Goal: Answer question/provide support: Share knowledge or assist other users

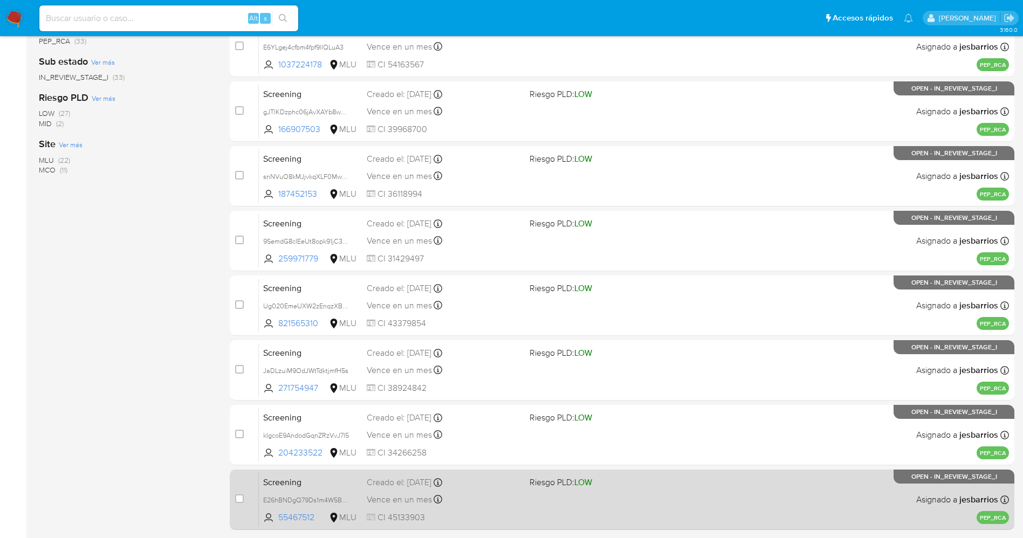
scroll to position [352, 0]
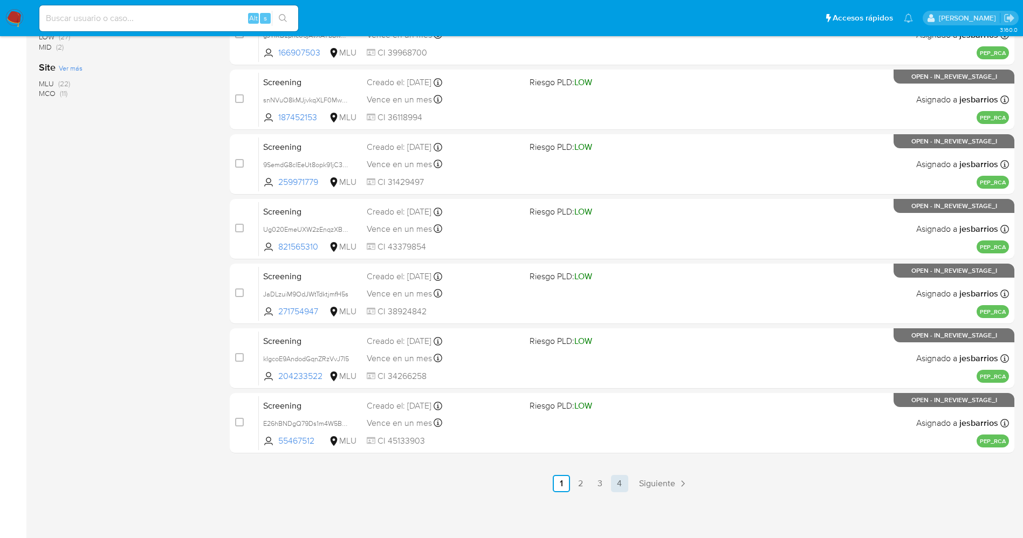
click at [623, 481] on link "4" at bounding box center [619, 483] width 17 height 17
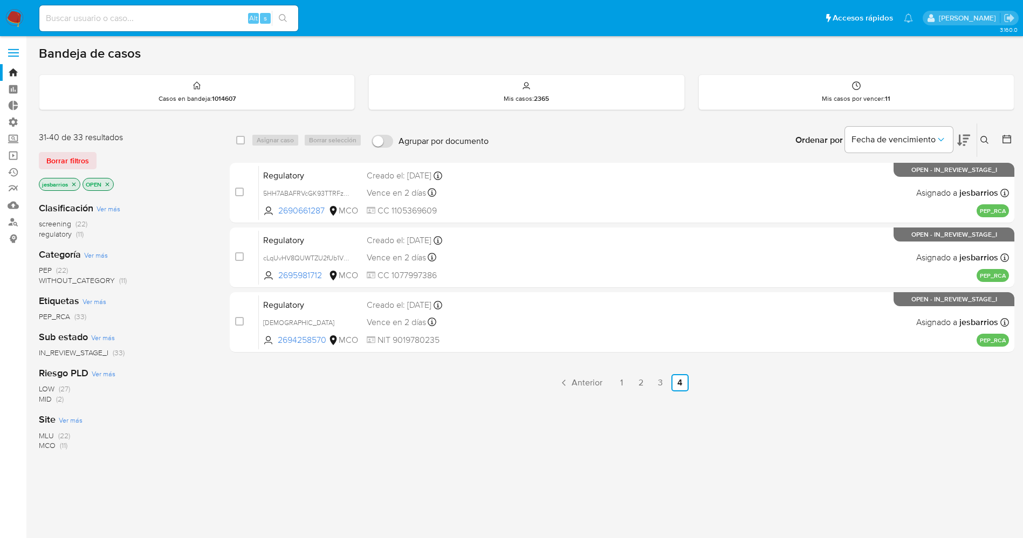
click at [66, 234] on span "regulatory" at bounding box center [55, 234] width 33 height 11
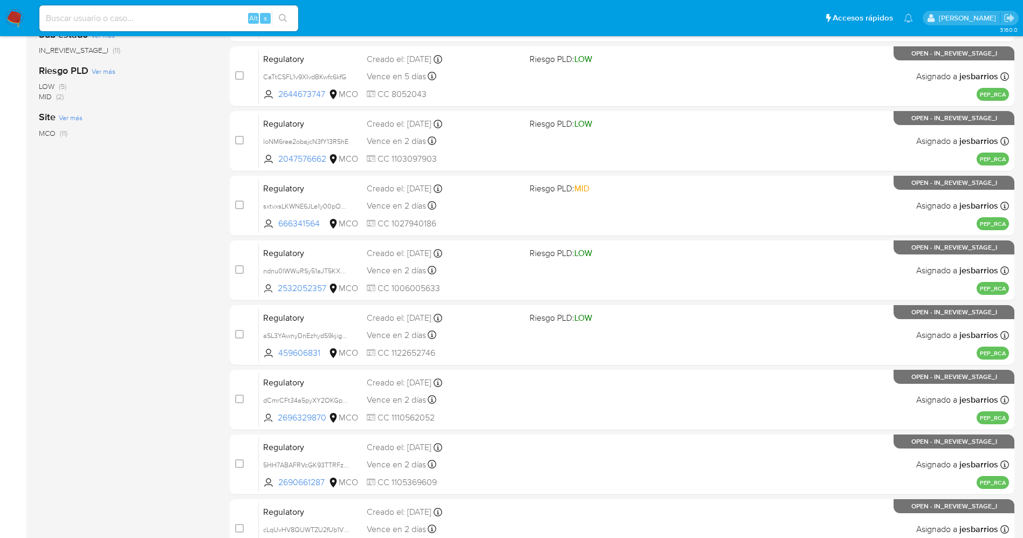
scroll to position [352, 0]
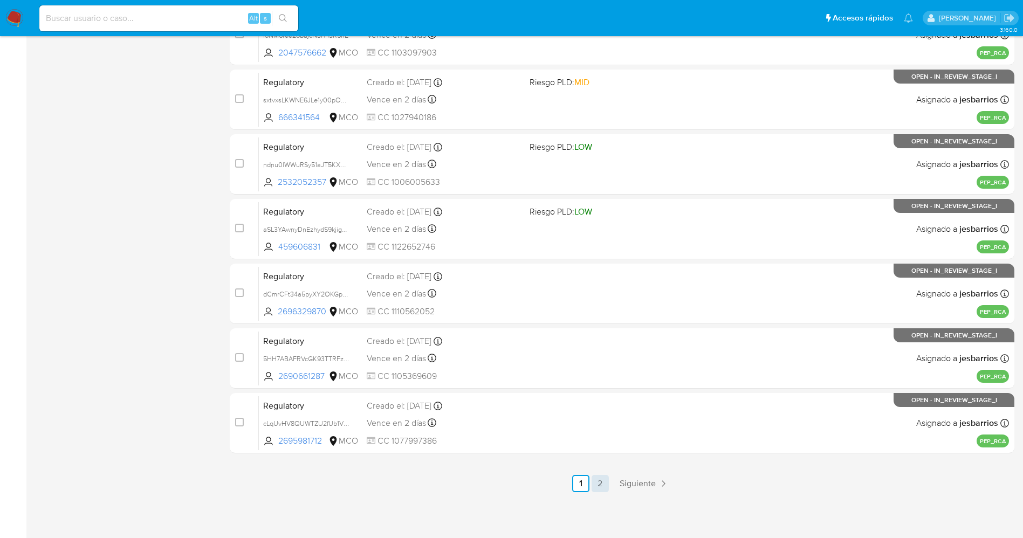
click at [600, 490] on link "2" at bounding box center [600, 483] width 17 height 17
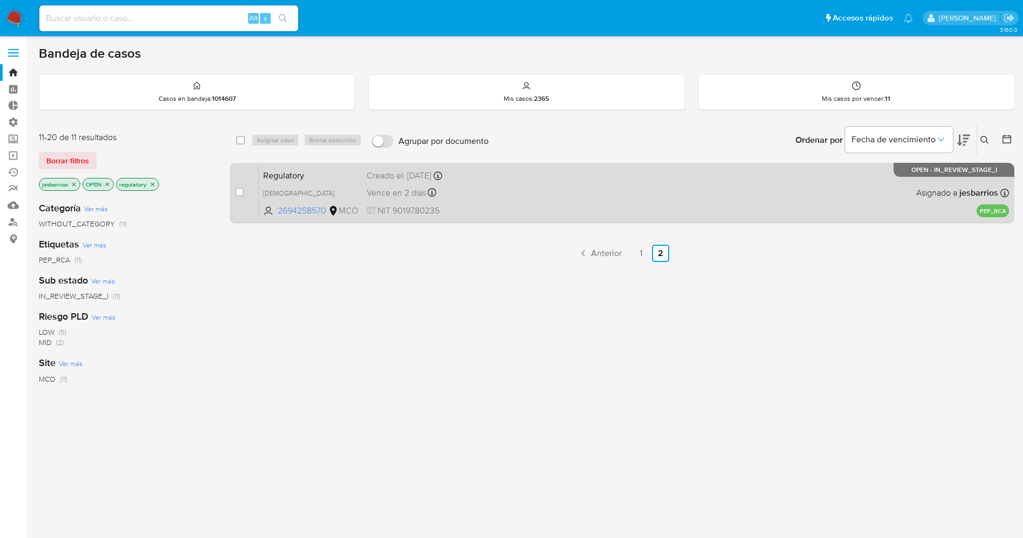
click at [544, 207] on div "Regulatory HZUs51xN6stnU568VDTOuRJg 2694258570 MCO Creado el: 16/09/2025 Creado…" at bounding box center [634, 193] width 750 height 54
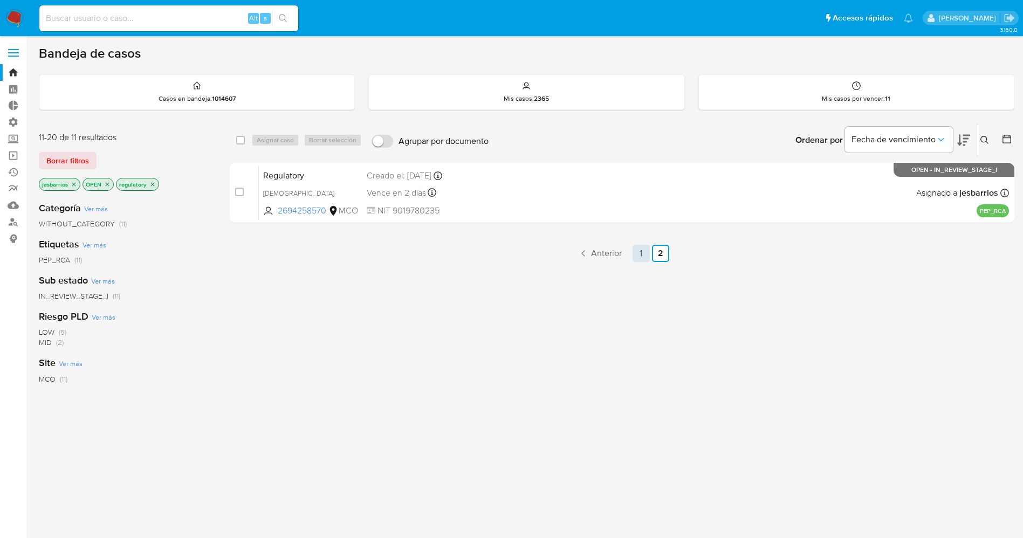
click at [642, 256] on link "1" at bounding box center [641, 253] width 17 height 17
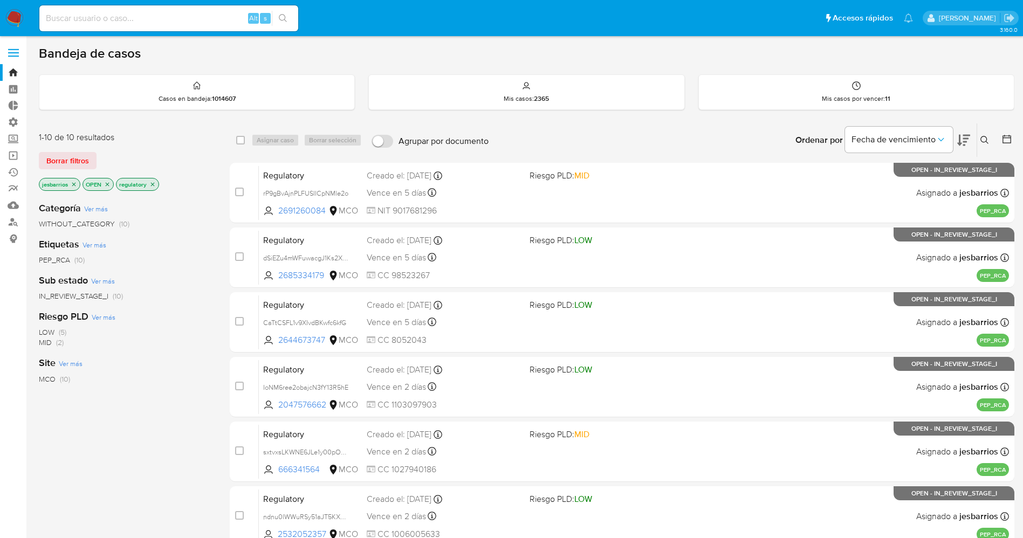
scroll to position [352, 0]
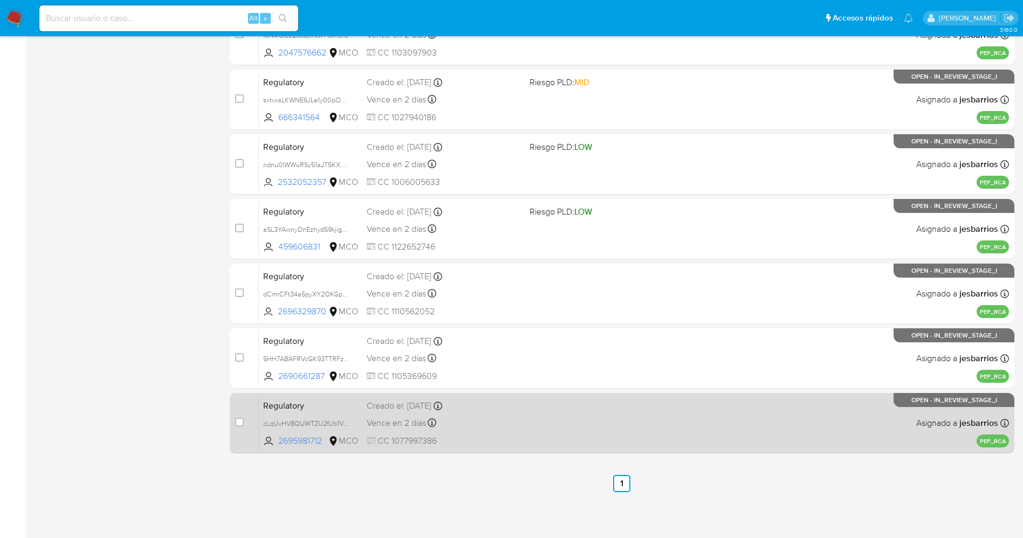
click at [581, 447] on div "Regulatory cLqUvHV8QUWTZU2fUb1VMMQ6 2695981712 MCO Creado el: 16/09/2025 Creado…" at bounding box center [634, 423] width 750 height 54
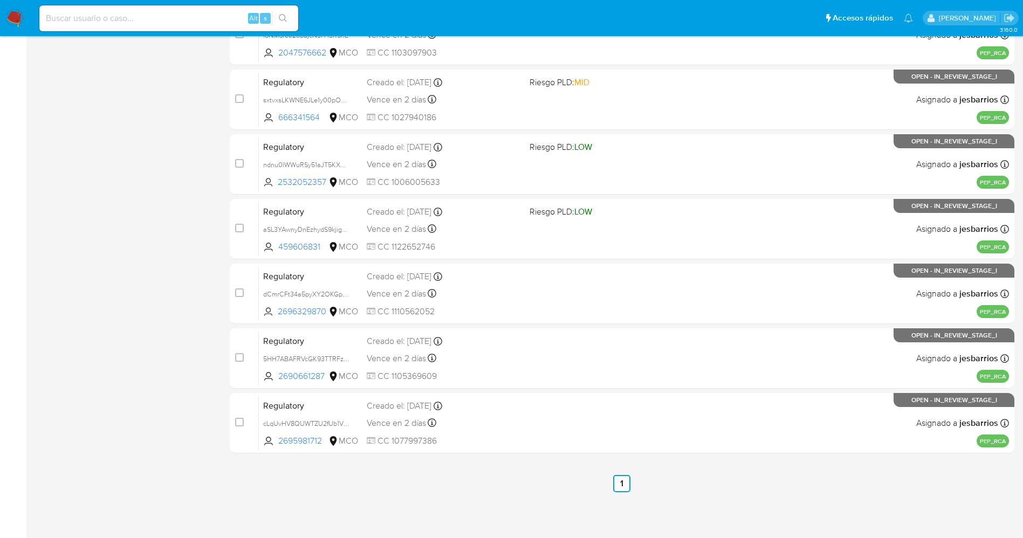
click at [10, 17] on img at bounding box center [14, 18] width 18 height 18
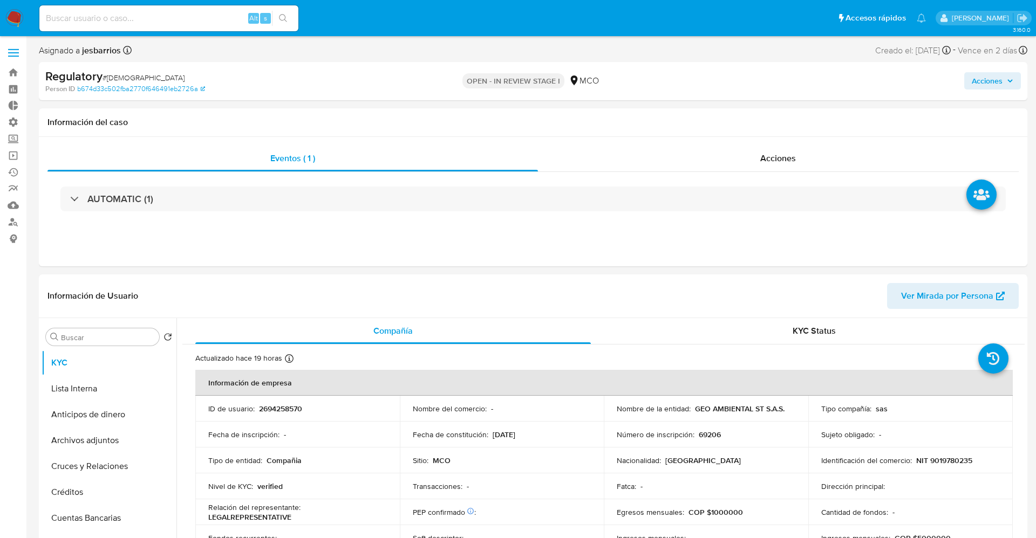
select select "10"
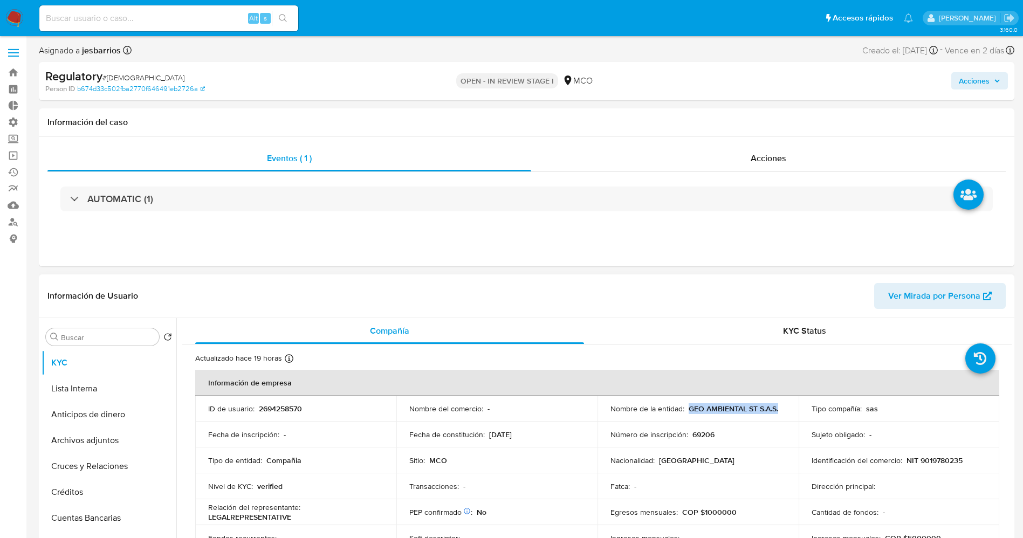
drag, startPoint x: 686, startPoint y: 410, endPoint x: 786, endPoint y: 403, distance: 100.6
click at [786, 403] on td "Nombre de la entidad : GEO AMBIENTAL ST S.A.S." at bounding box center [698, 409] width 201 height 26
copy p "GEO AMBIENTAL ST S.A.S."
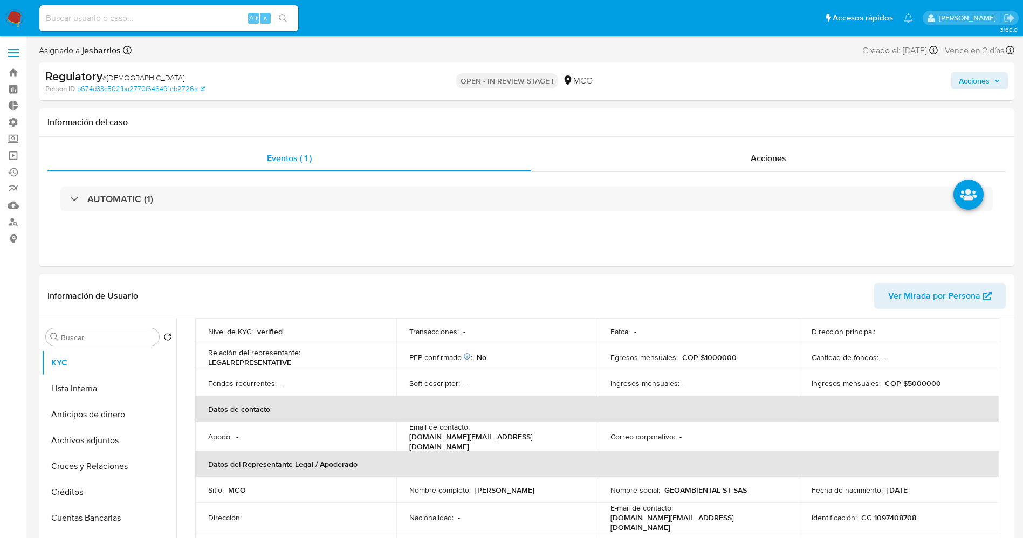
scroll to position [243, 0]
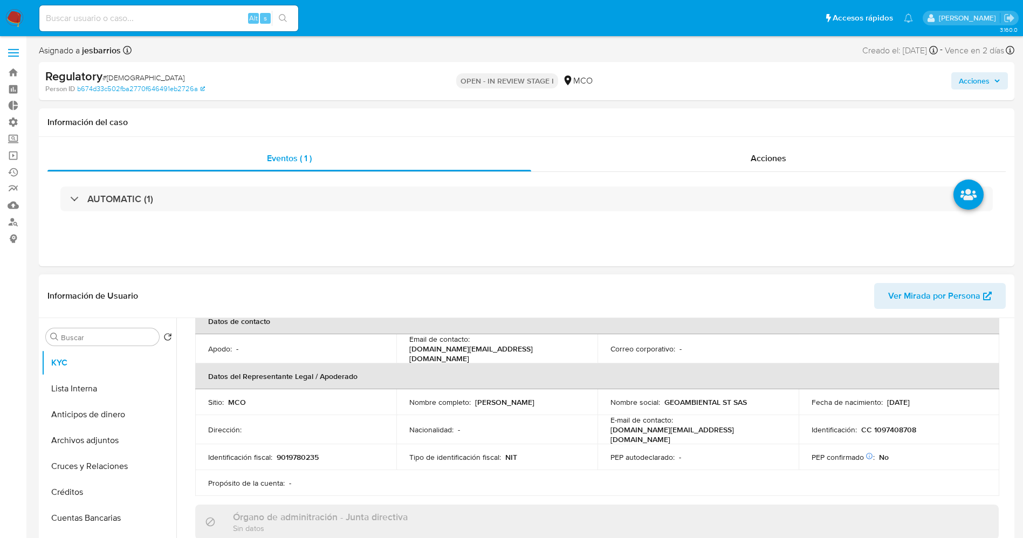
drag, startPoint x: 474, startPoint y: 396, endPoint x: 577, endPoint y: 398, distance: 103.0
click at [577, 398] on div "Nombre completo : Maria Camila Sabogal Arenas" at bounding box center [496, 402] width 175 height 10
copy p "Maria Camila Sabogal Arenas"
drag, startPoint x: 513, startPoint y: 394, endPoint x: 507, endPoint y: 402, distance: 9.9
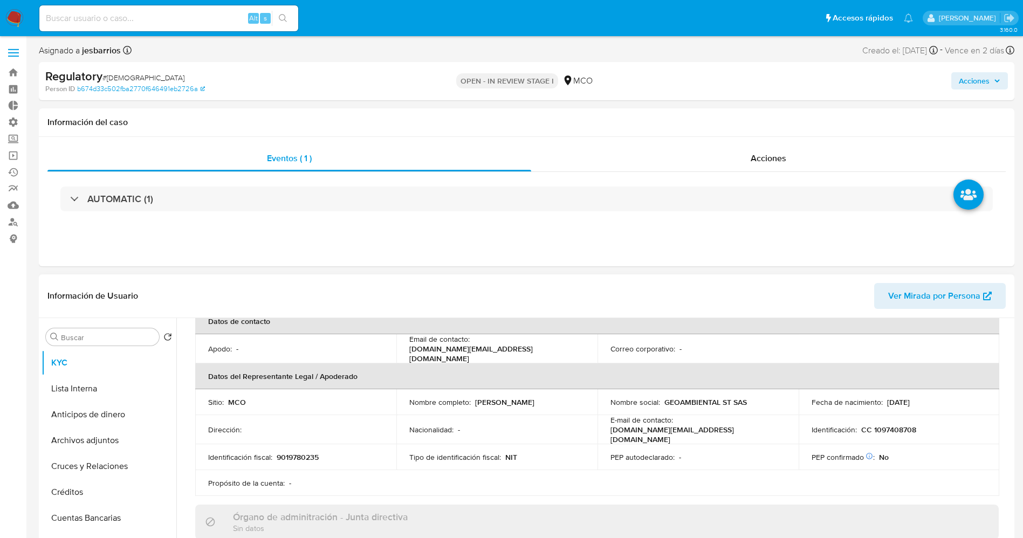
copy p "Maria Camila Sabogal Arenas"
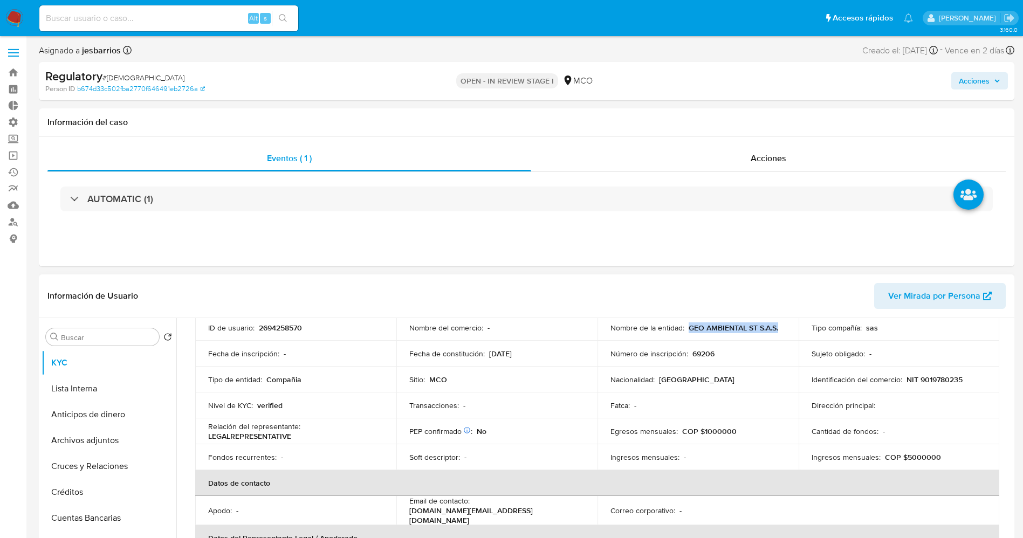
scroll to position [0, 0]
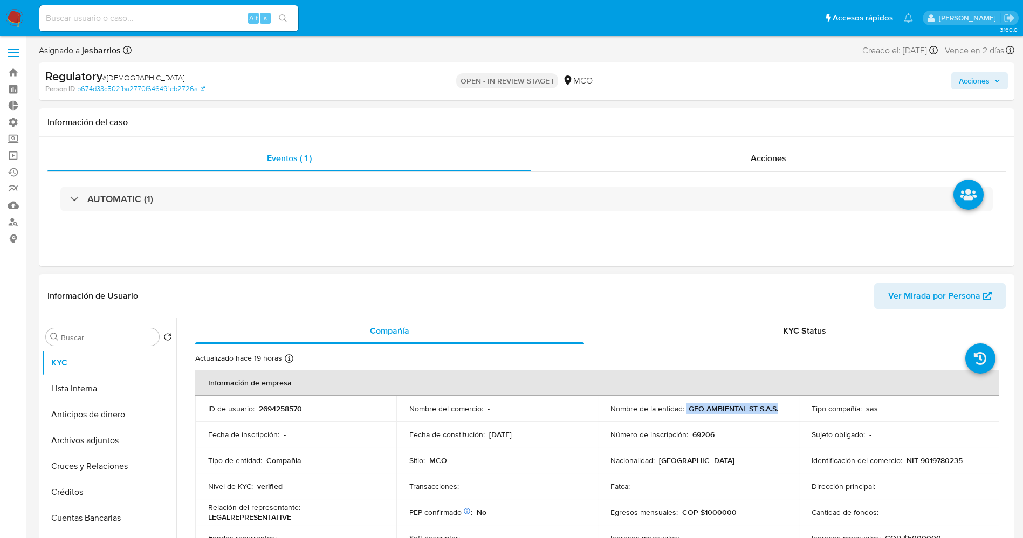
drag, startPoint x: 684, startPoint y: 409, endPoint x: 787, endPoint y: 410, distance: 103.0
click at [787, 410] on td "Nombre de la entidad : GEO AMBIENTAL ST S.A.S." at bounding box center [698, 409] width 201 height 26
copy div "GEO AMBIENTAL ST S.A.S."
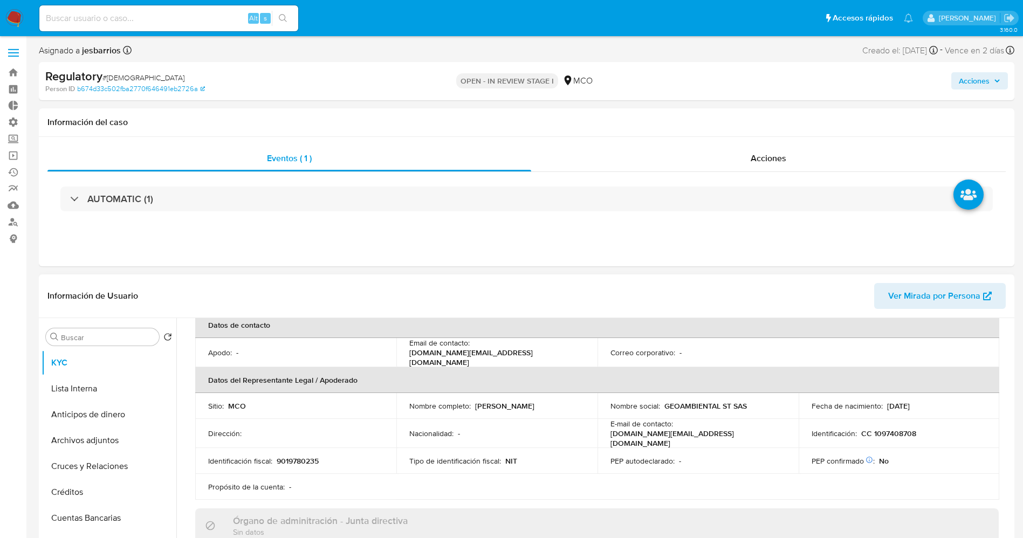
scroll to position [243, 0]
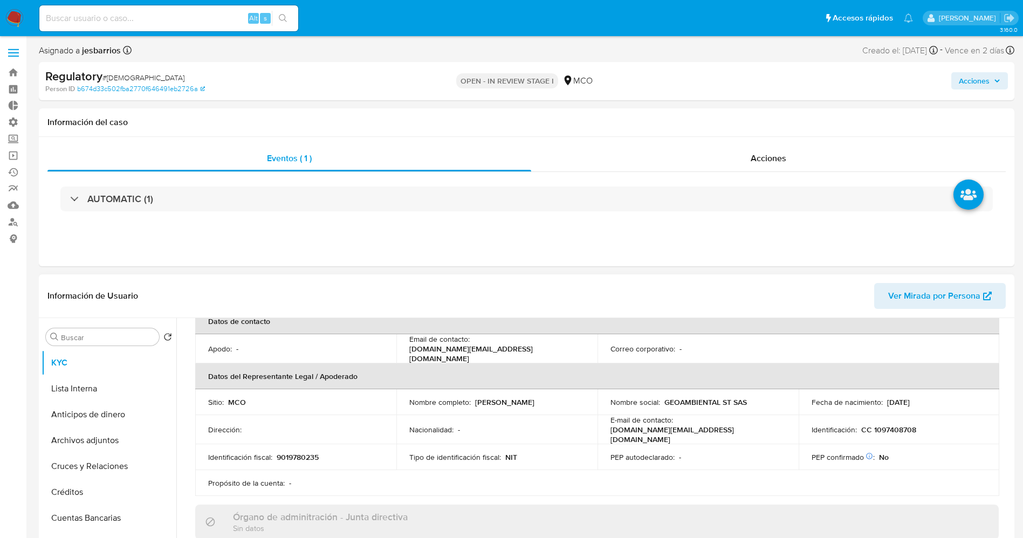
drag, startPoint x: 473, startPoint y: 400, endPoint x: 577, endPoint y: 399, distance: 103.6
click at [579, 399] on div "Nombre completo : Maria Camila Sabogal Arenas" at bounding box center [496, 402] width 175 height 10
copy p "Maria Camila Sabogal Arenas"
drag, startPoint x: 872, startPoint y: 421, endPoint x: 923, endPoint y: 419, distance: 50.8
click at [923, 419] on td "Identificación : CC 1097408708" at bounding box center [899, 429] width 201 height 29
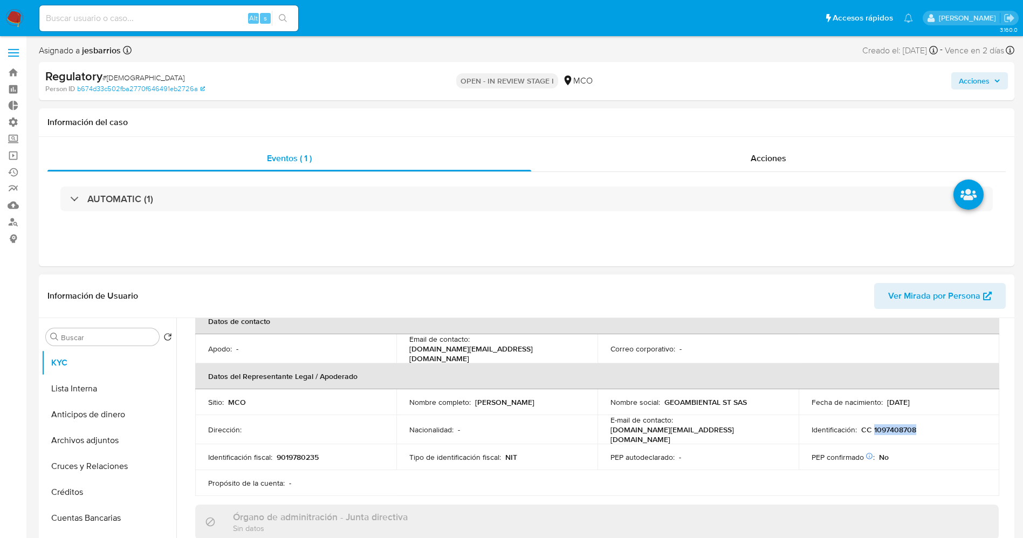
copy p "1097408708"
click at [70, 399] on button "Lista Interna" at bounding box center [105, 389] width 126 height 26
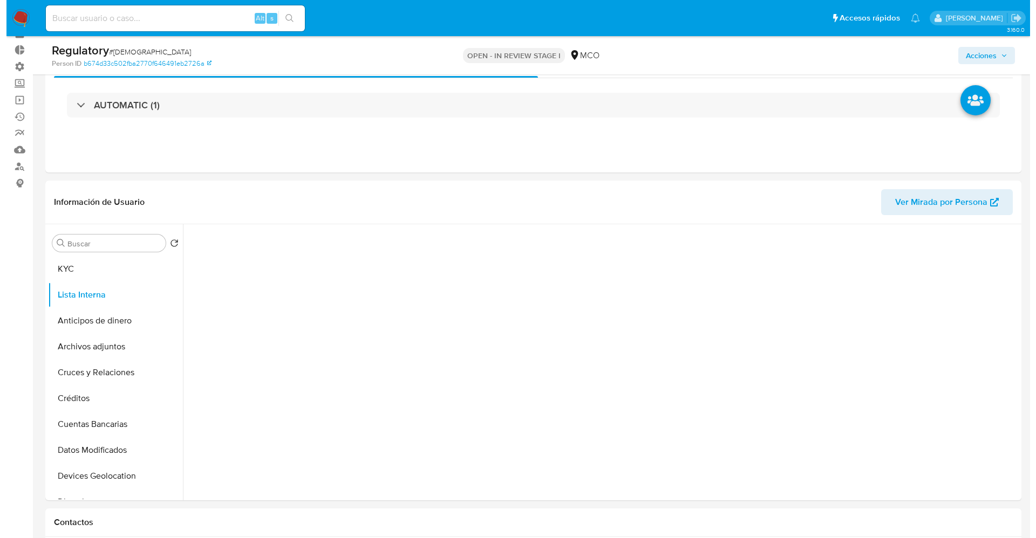
scroll to position [81, 0]
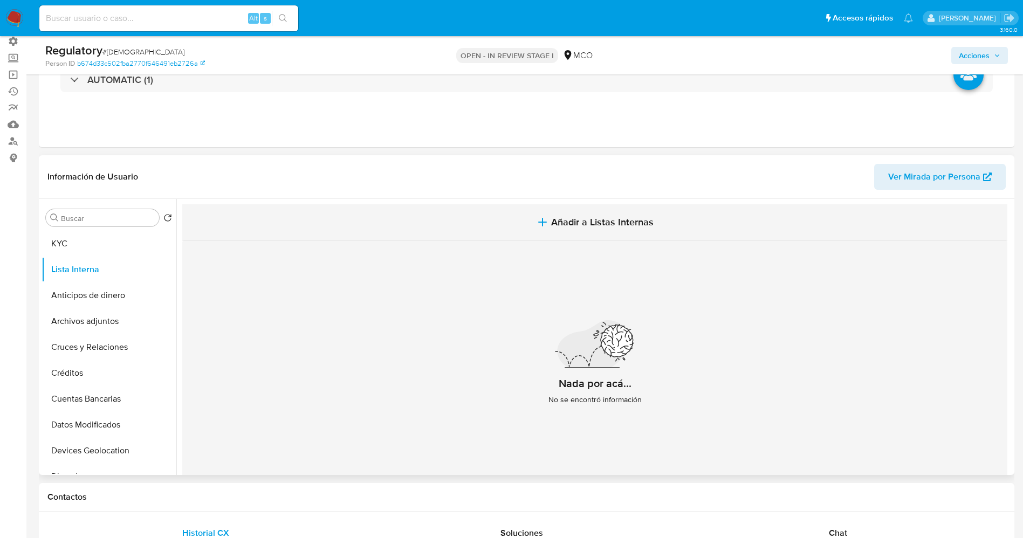
click at [578, 218] on span "Añadir a Listas Internas" at bounding box center [602, 222] width 102 height 12
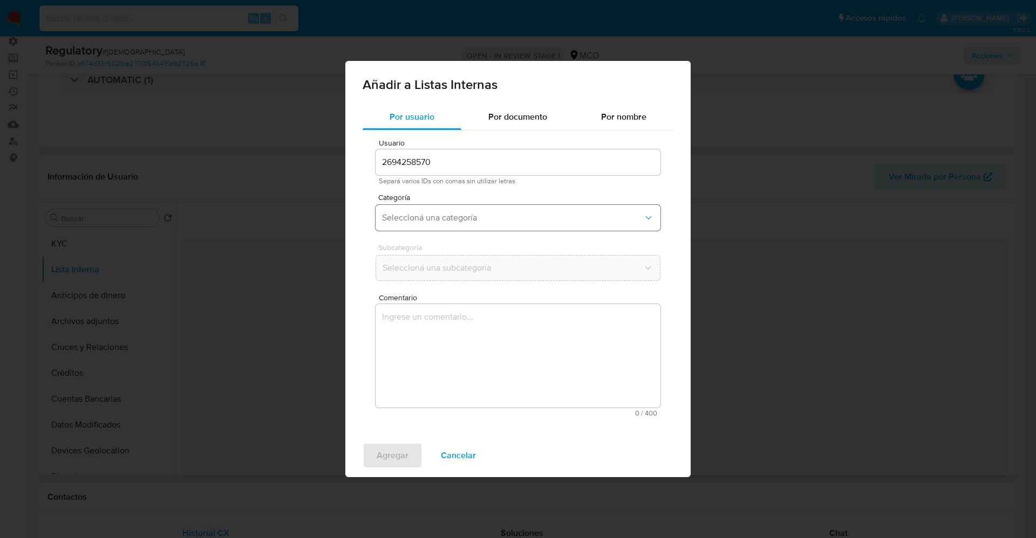
click at [533, 211] on button "Seleccioná una categoría" at bounding box center [517, 218] width 285 height 26
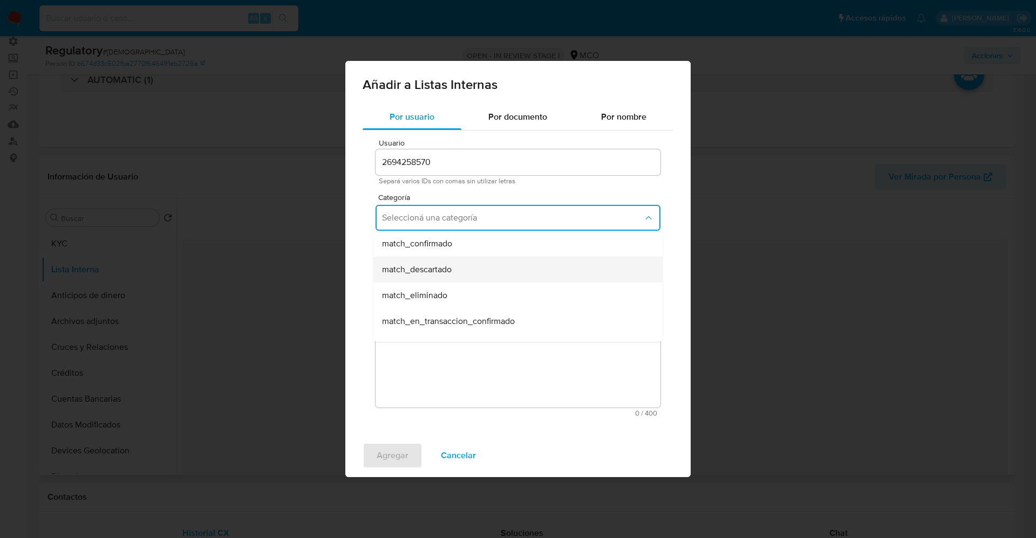
click at [465, 278] on div "match_descartado" at bounding box center [514, 270] width 265 height 26
click at [465, 277] on button "Seleccioná una subcategoría" at bounding box center [517, 268] width 285 height 26
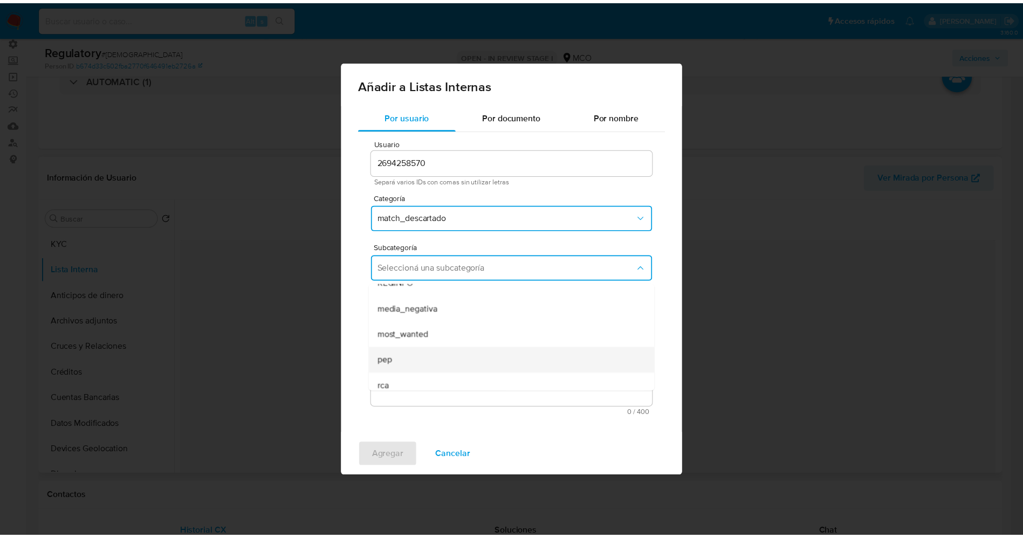
scroll to position [73, 0]
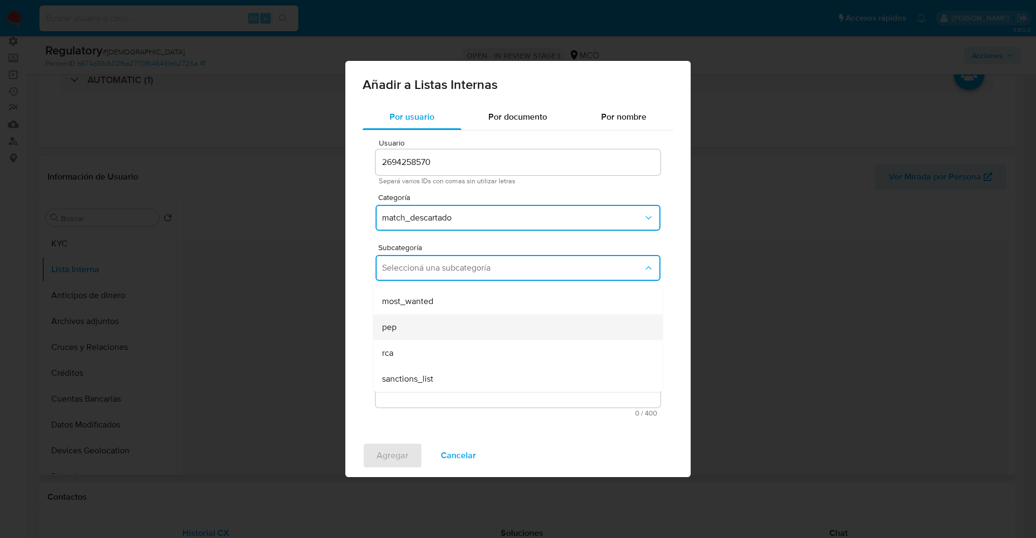
click at [416, 330] on div "pep" at bounding box center [514, 327] width 265 height 26
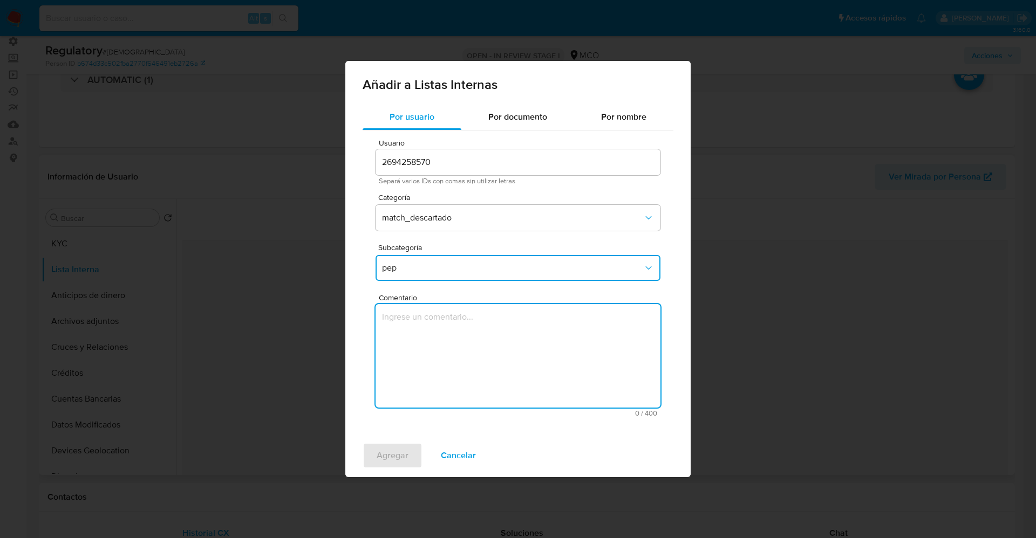
click at [418, 331] on textarea "Comentario" at bounding box center [517, 356] width 285 height 104
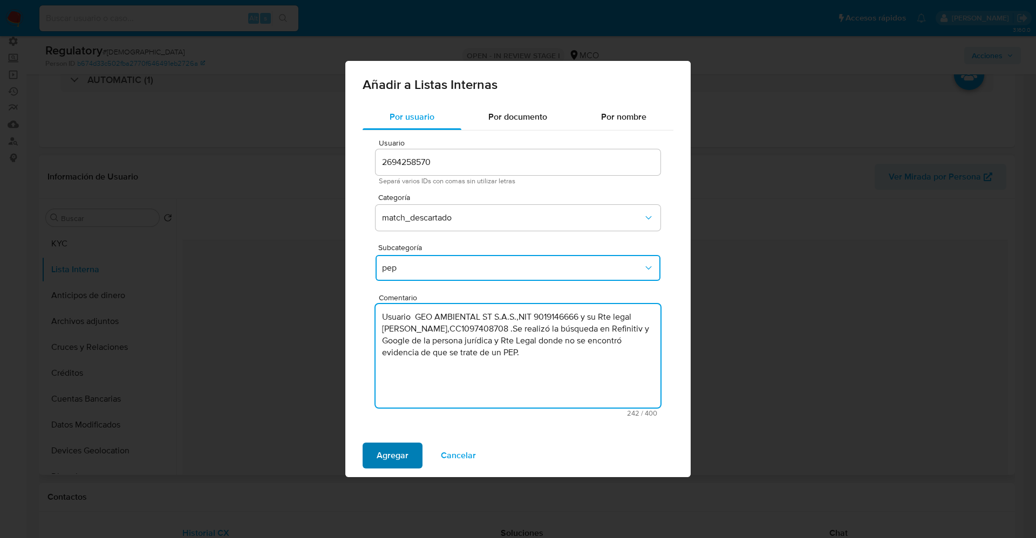
type textarea "Usuario GEO AMBIENTAL ST S.A.S.,NIT 9019146666 y su Rte legal Maria Camila Sabo…"
click at [412, 453] on button "Agregar" at bounding box center [392, 456] width 60 height 26
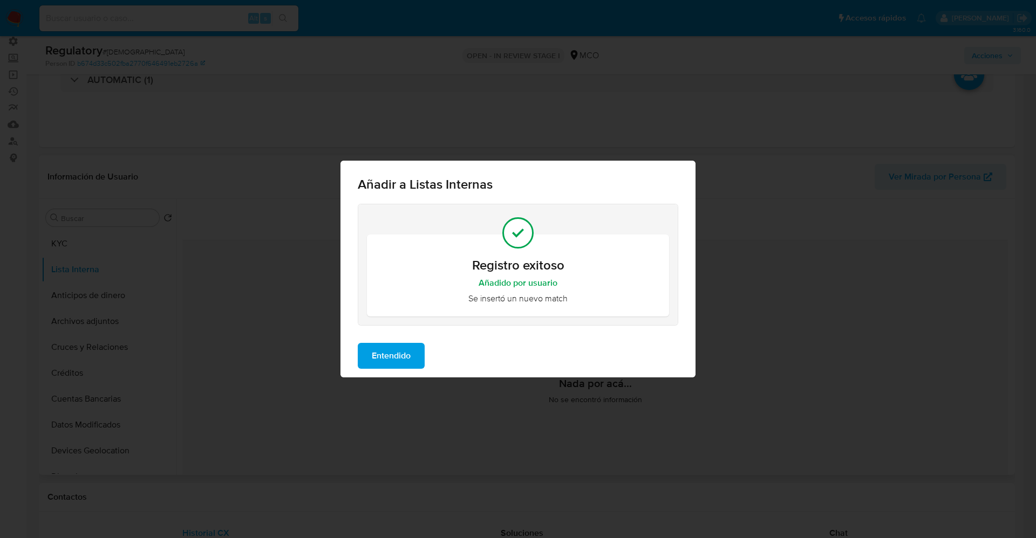
click at [409, 367] on span "Entendido" at bounding box center [391, 356] width 39 height 24
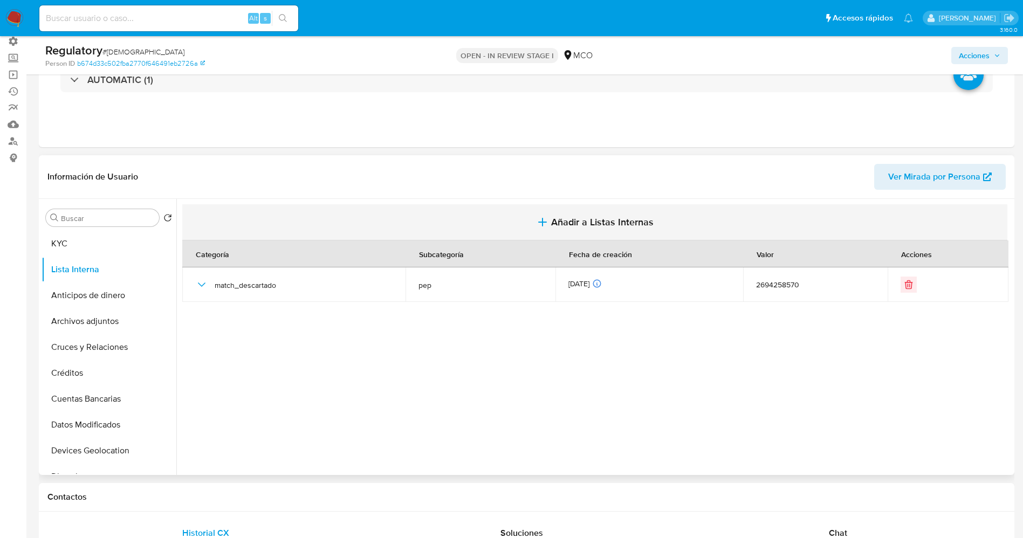
click at [568, 225] on span "Añadir a Listas Internas" at bounding box center [602, 222] width 102 height 12
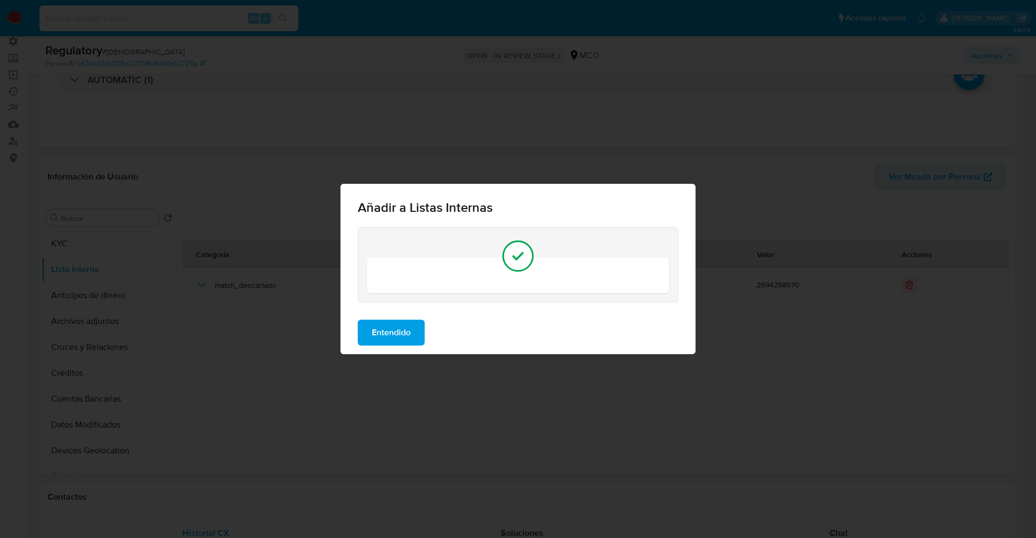
click at [501, 277] on div at bounding box center [518, 276] width 302 height 36
click at [408, 327] on span "Entendido" at bounding box center [391, 333] width 39 height 24
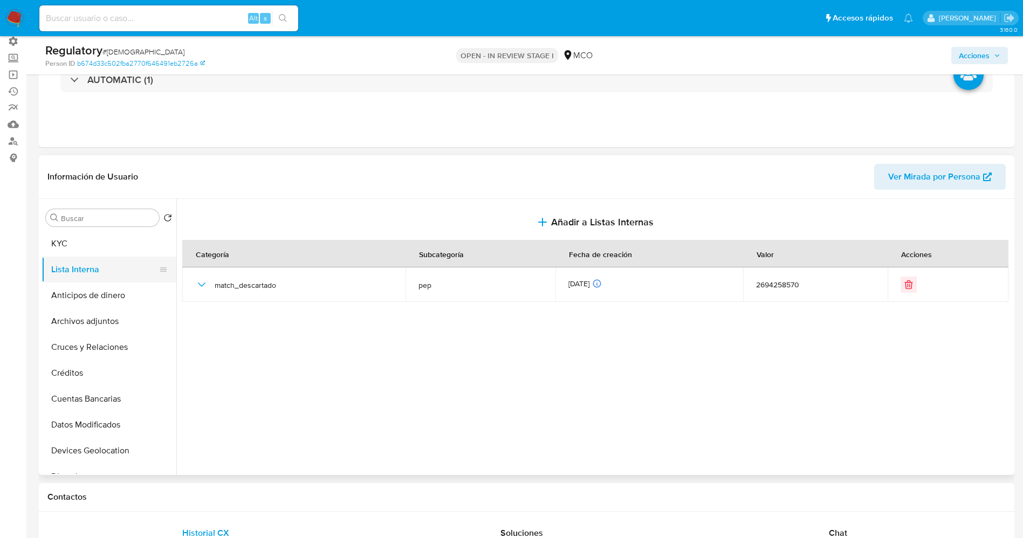
click at [97, 274] on button "Lista Interna" at bounding box center [105, 270] width 126 height 26
click at [90, 299] on button "Anticipos de dinero" at bounding box center [105, 296] width 126 height 26
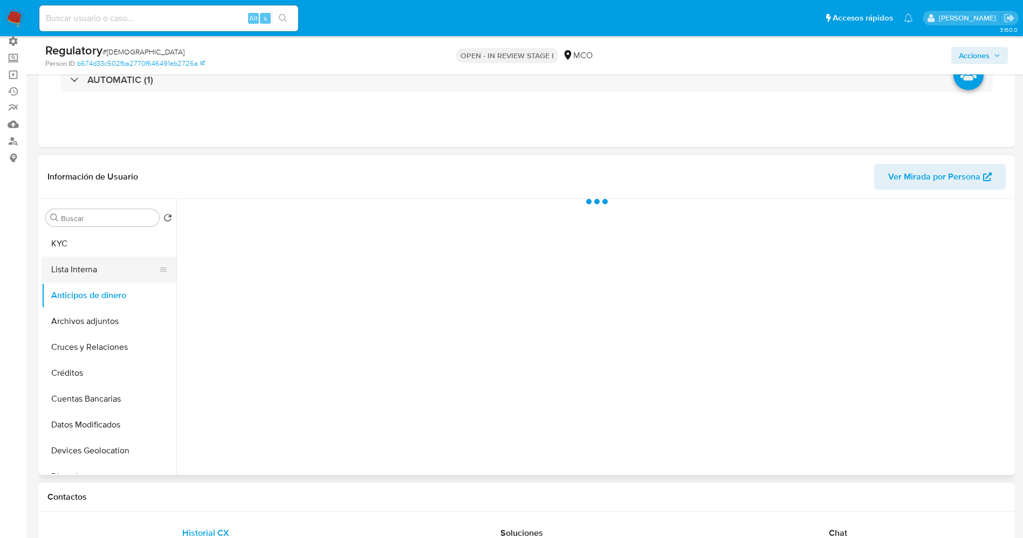
click at [88, 272] on button "Lista Interna" at bounding box center [105, 270] width 126 height 26
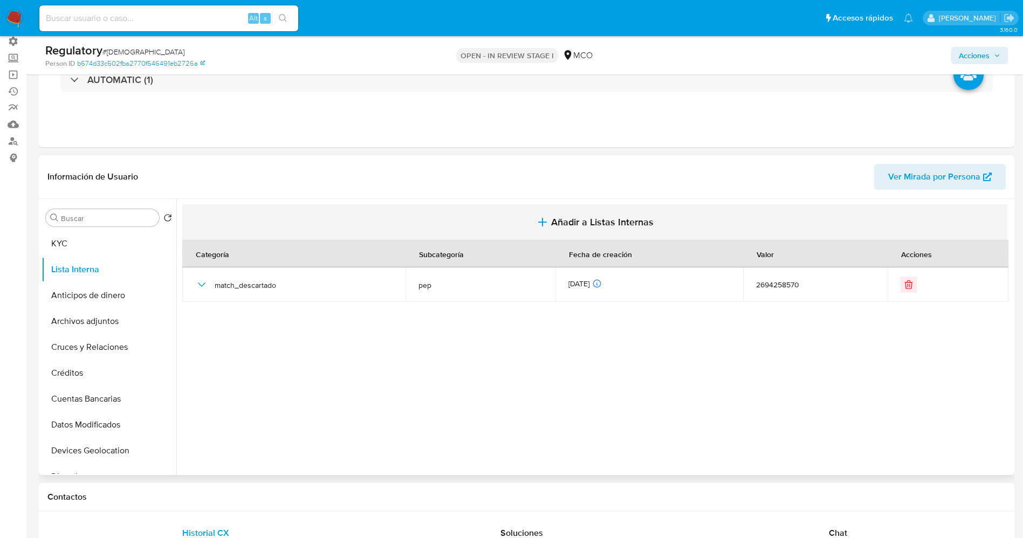
click at [578, 225] on span "Añadir a Listas Internas" at bounding box center [602, 222] width 102 height 12
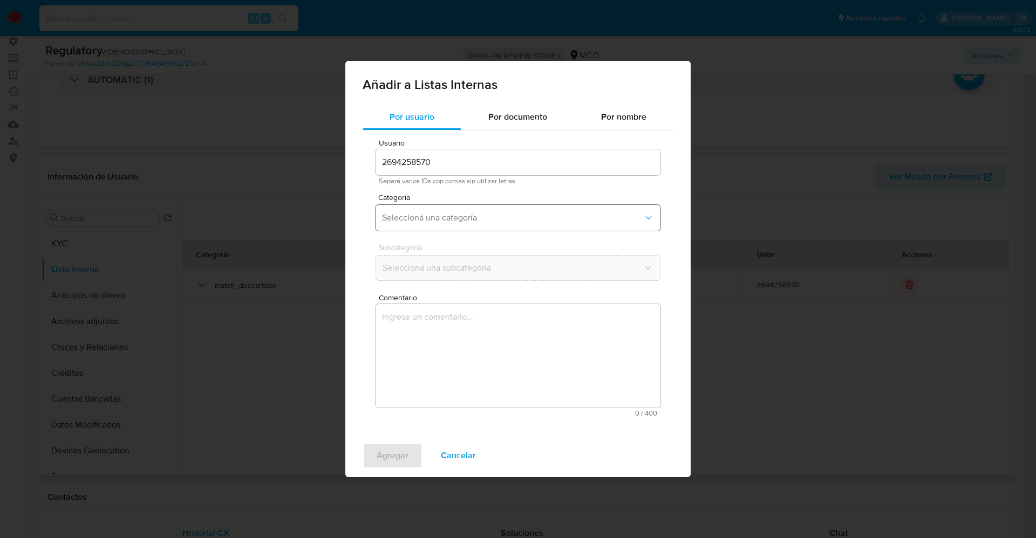
click at [509, 213] on span "Seleccioná una categoría" at bounding box center [512, 218] width 261 height 11
click at [452, 454] on span "Cancelar" at bounding box center [458, 456] width 35 height 24
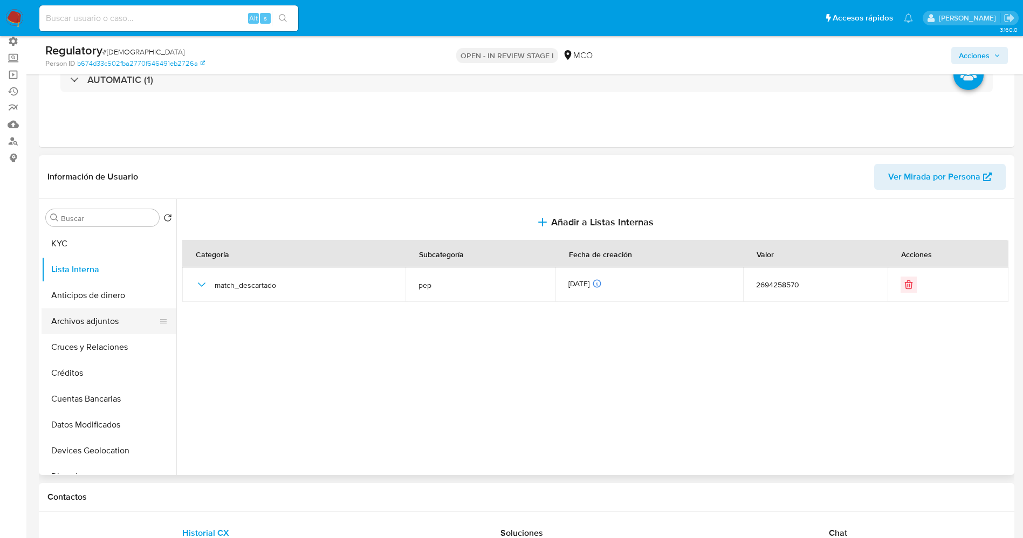
click at [79, 324] on button "Archivos adjuntos" at bounding box center [105, 322] width 126 height 26
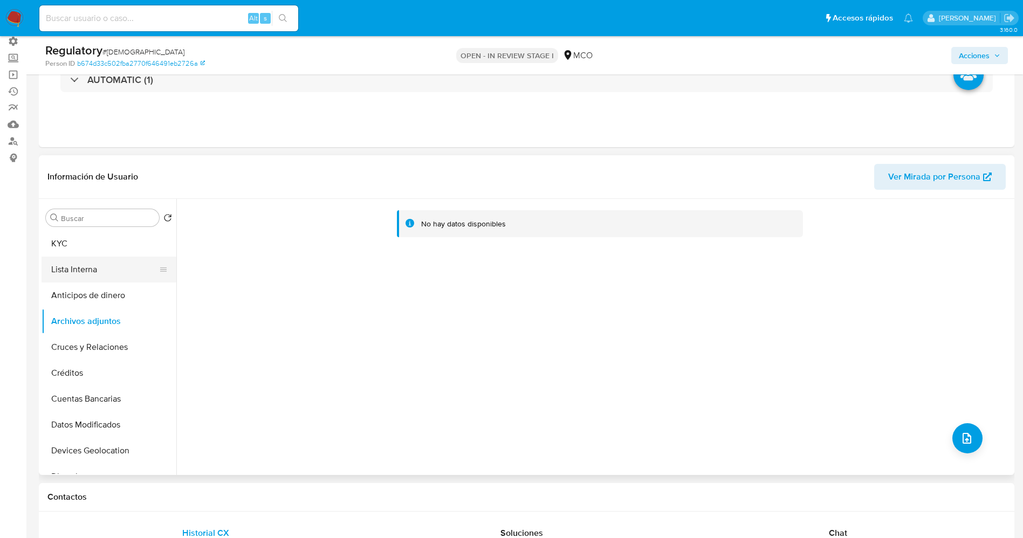
click at [99, 265] on button "Lista Interna" at bounding box center [105, 270] width 126 height 26
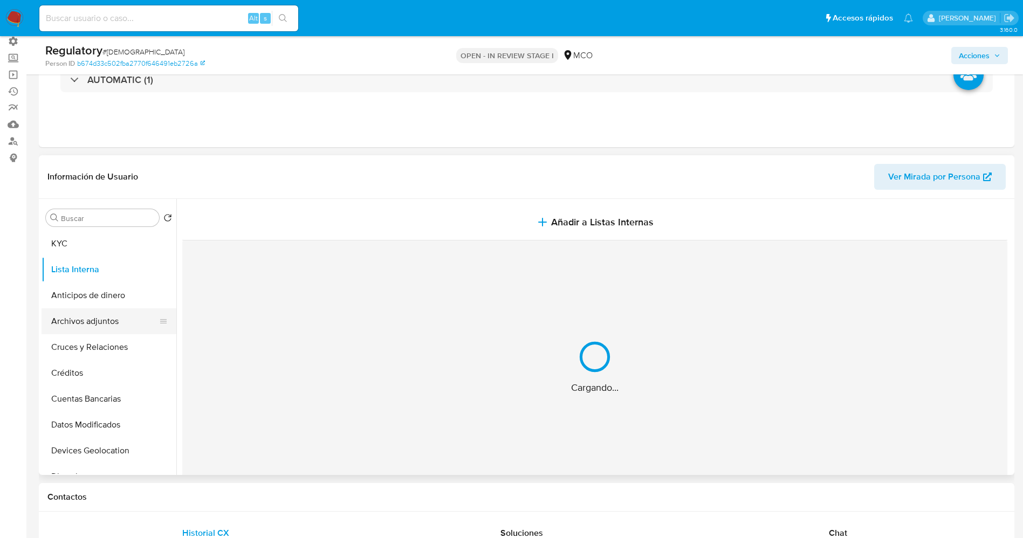
click at [106, 316] on button "Archivos adjuntos" at bounding box center [105, 322] width 126 height 26
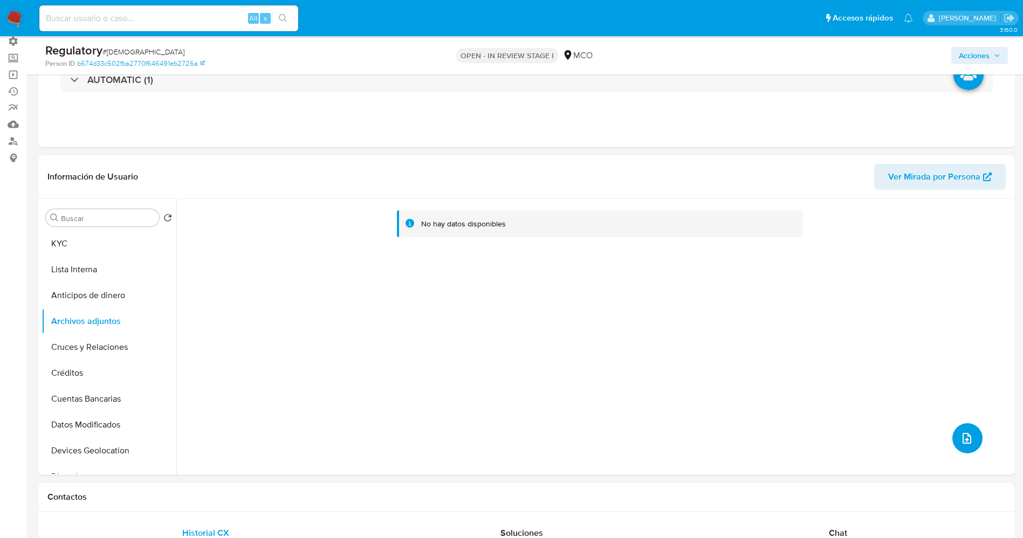
click at [966, 445] on button "upload-file" at bounding box center [967, 438] width 30 height 30
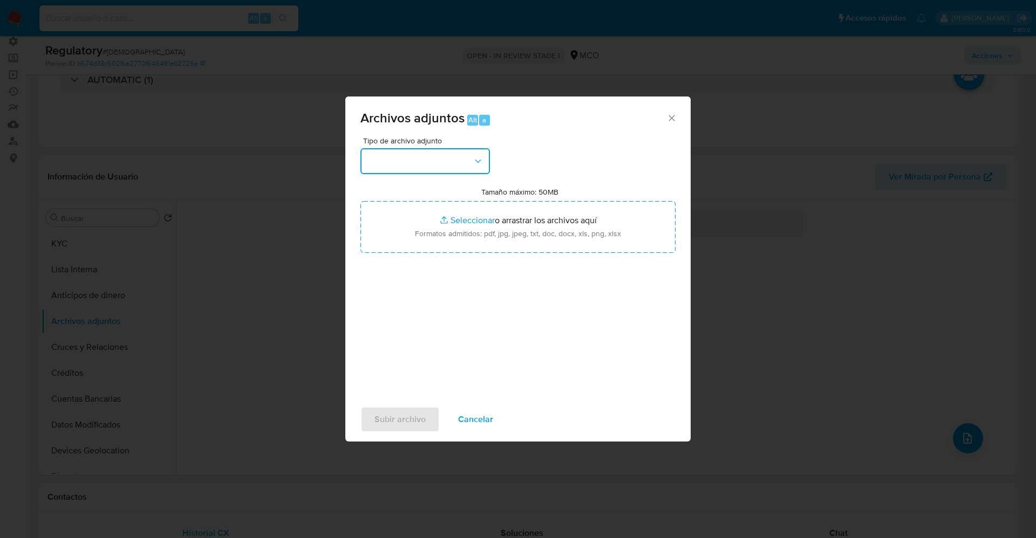
click at [407, 159] on button "button" at bounding box center [424, 161] width 129 height 26
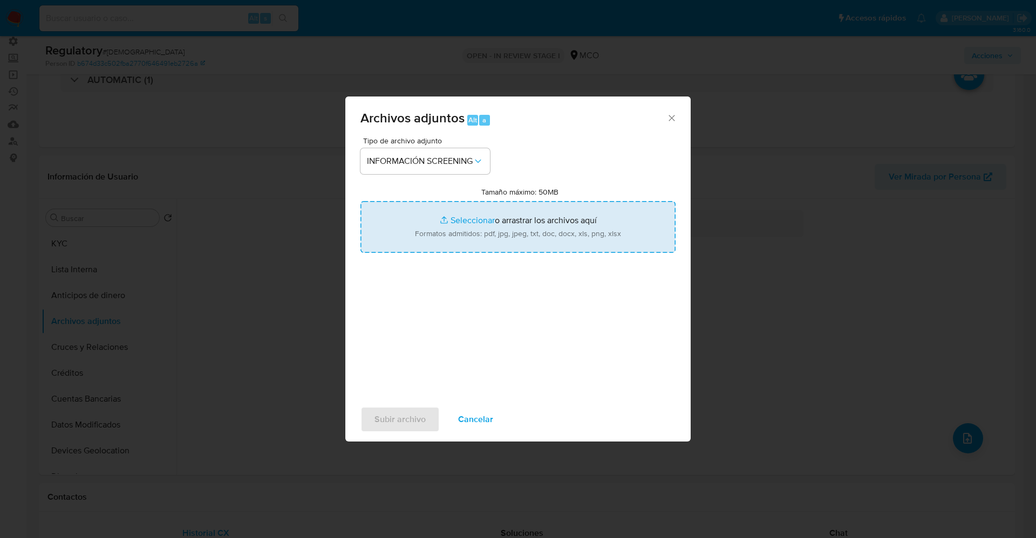
type input "C:\fakepath\_Maria Camila Sabogal Arenas_ lavado de dinero - Buscar con Google.…"
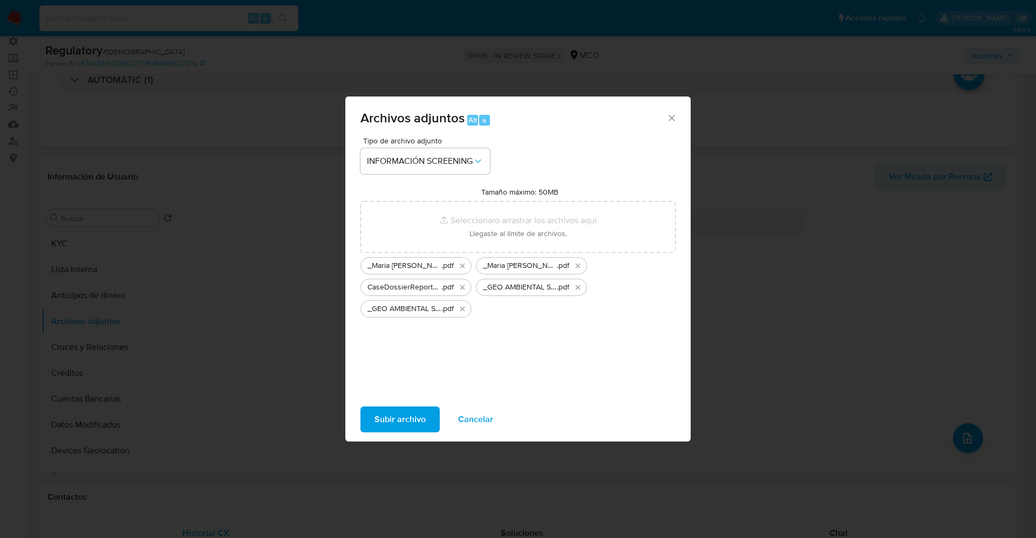
click at [378, 420] on span "Subir archivo" at bounding box center [399, 420] width 51 height 24
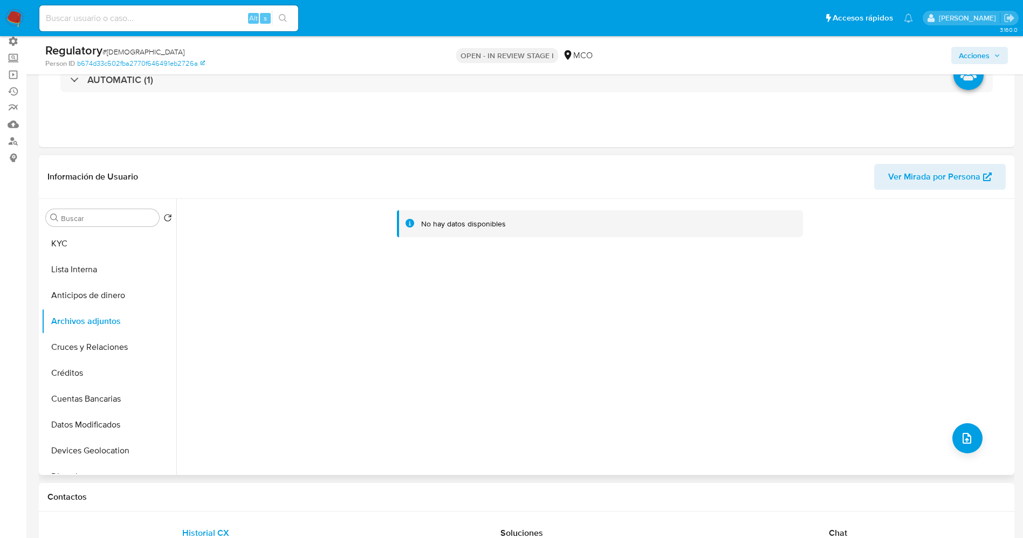
click at [986, 403] on div "No hay datos disponibles" at bounding box center [593, 337] width 835 height 276
click at [966, 436] on icon "upload-file" at bounding box center [967, 438] width 13 height 13
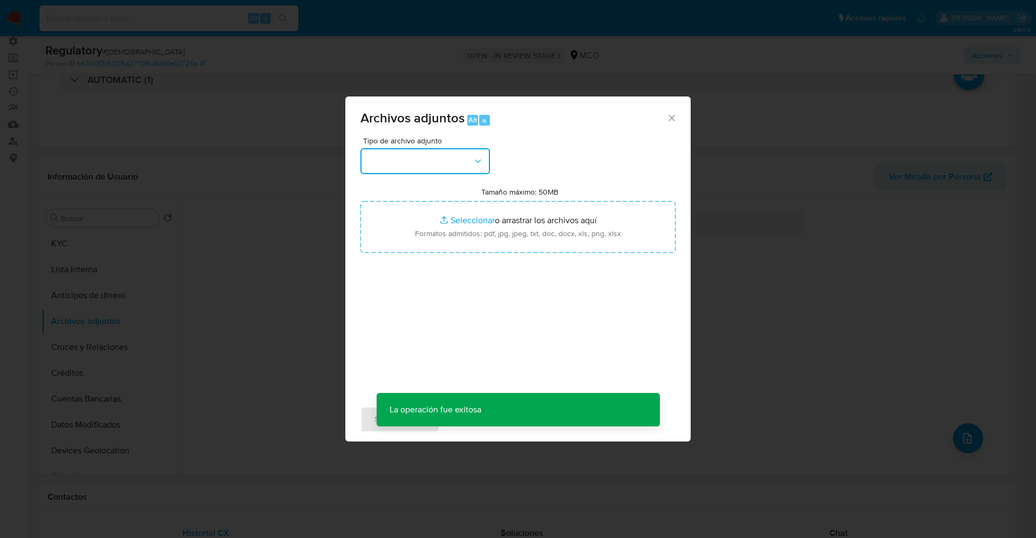
click at [411, 158] on button "button" at bounding box center [424, 161] width 129 height 26
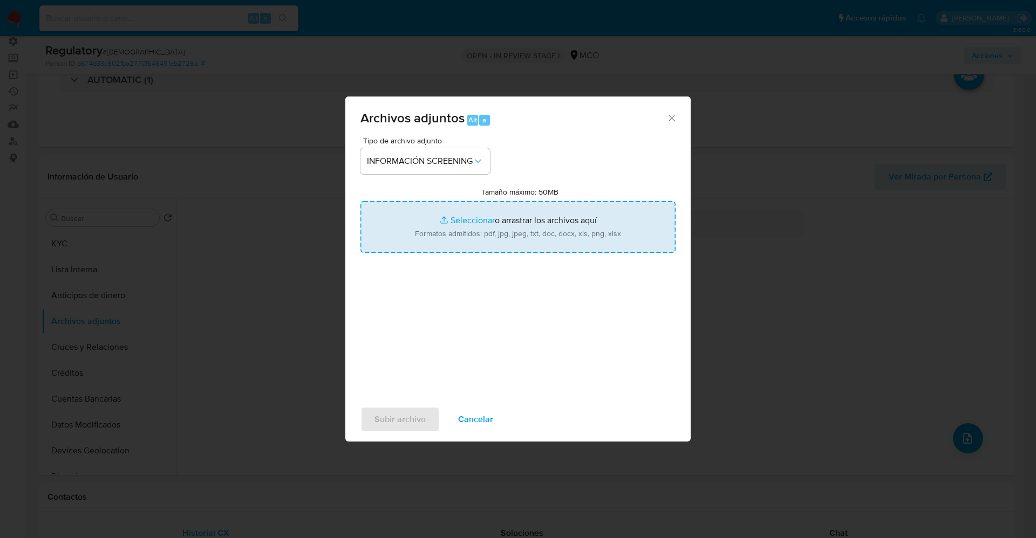
type input "C:\fakepath\CaseDossierReport_5jb6ofgb1dvm1k0vvb4x3j1e3.pdf"
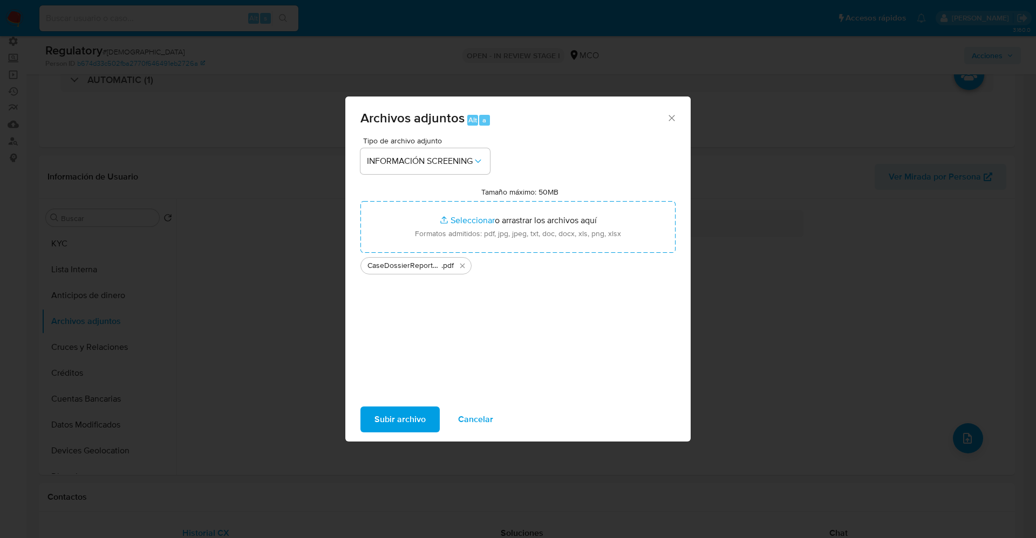
click at [424, 408] on span "Subir archivo" at bounding box center [399, 420] width 51 height 24
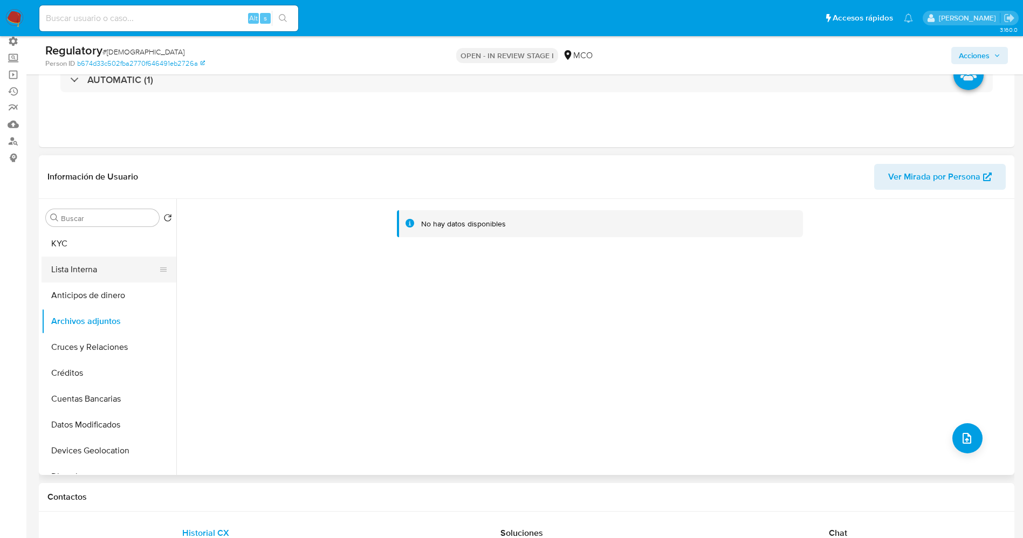
click at [85, 269] on button "Lista Interna" at bounding box center [105, 270] width 126 height 26
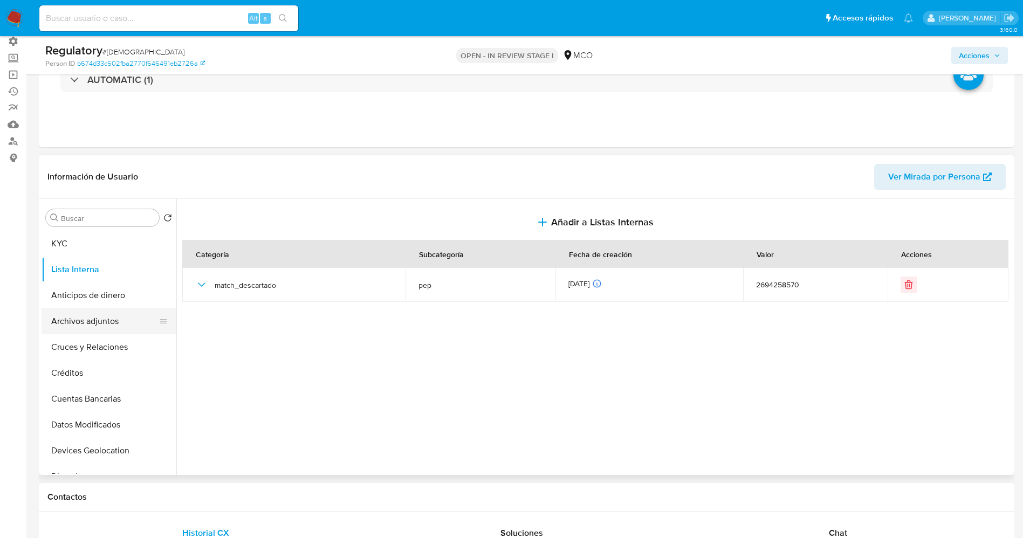
click at [108, 329] on button "Archivos adjuntos" at bounding box center [105, 322] width 126 height 26
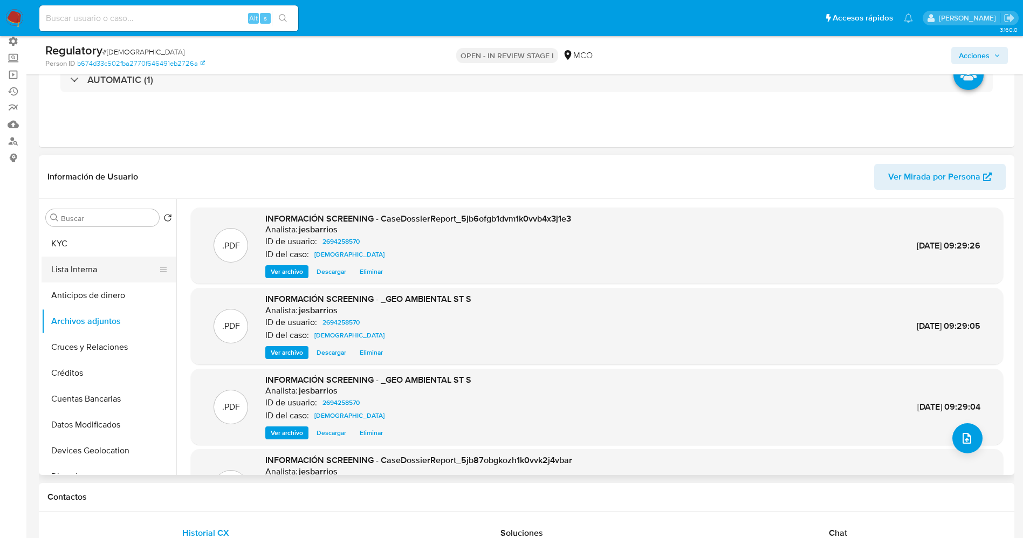
click at [115, 264] on button "Lista Interna" at bounding box center [105, 270] width 126 height 26
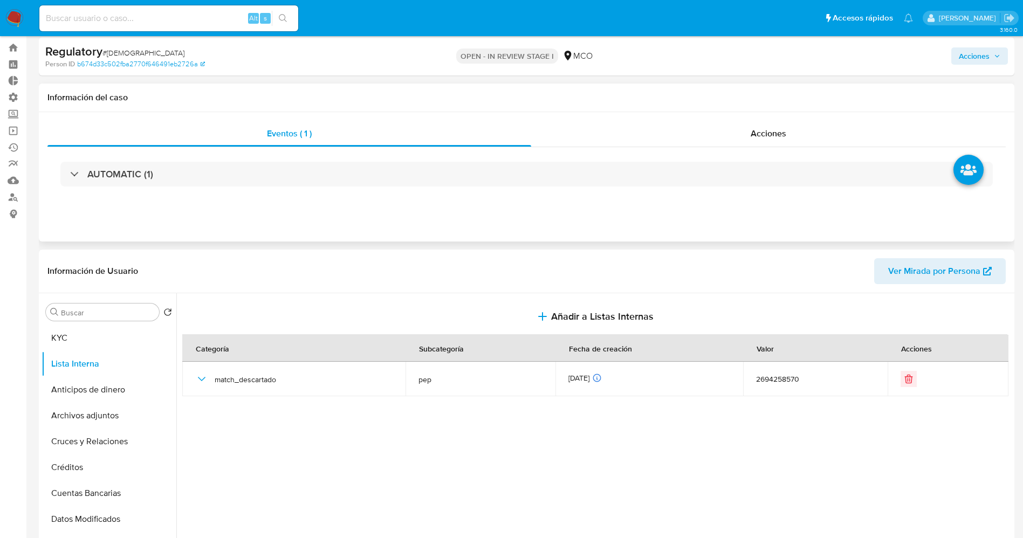
scroll to position [0, 0]
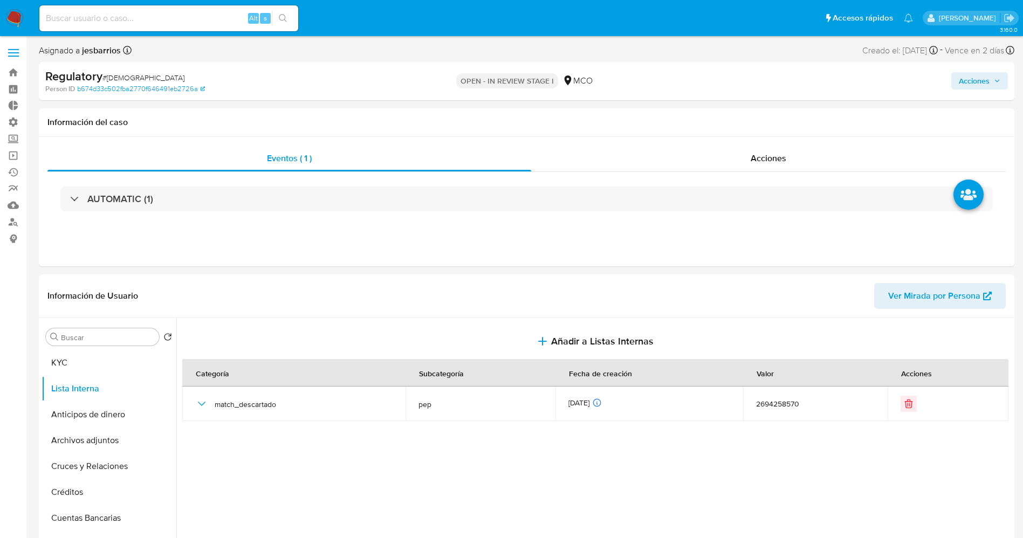
click at [974, 83] on span "Acciones" at bounding box center [974, 80] width 31 height 17
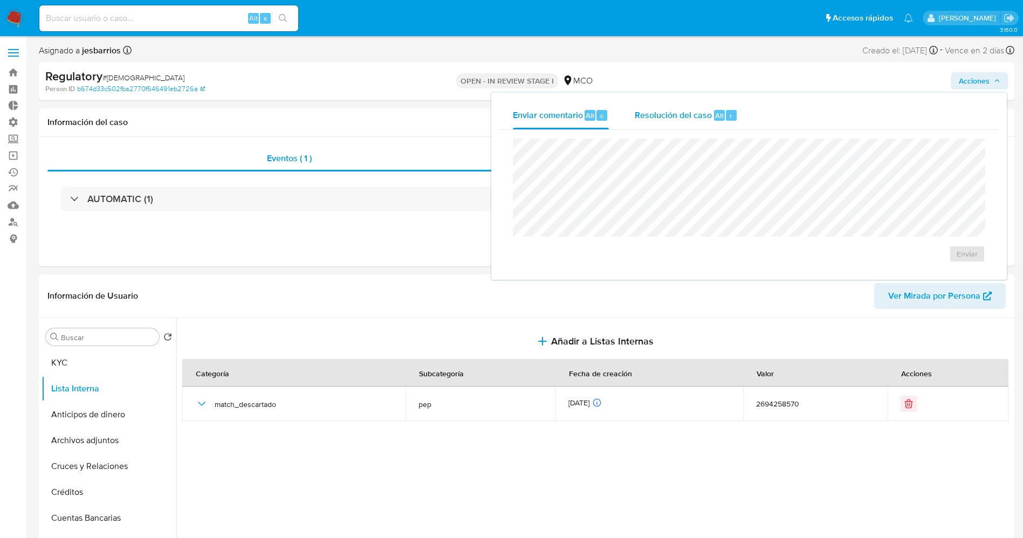
click at [690, 105] on div "Resolución del caso Alt r" at bounding box center [686, 115] width 103 height 28
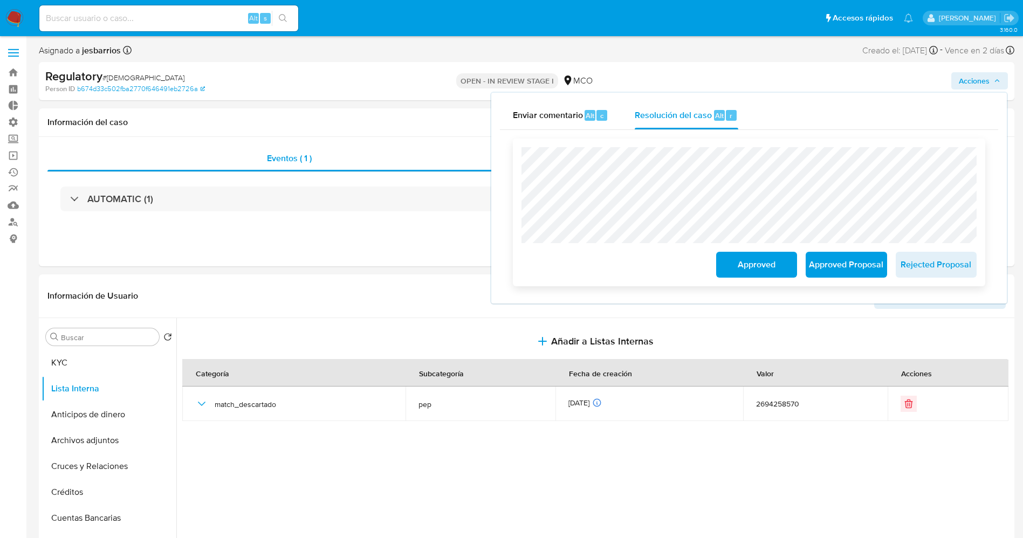
click at [743, 273] on span "Approved" at bounding box center [756, 265] width 53 height 24
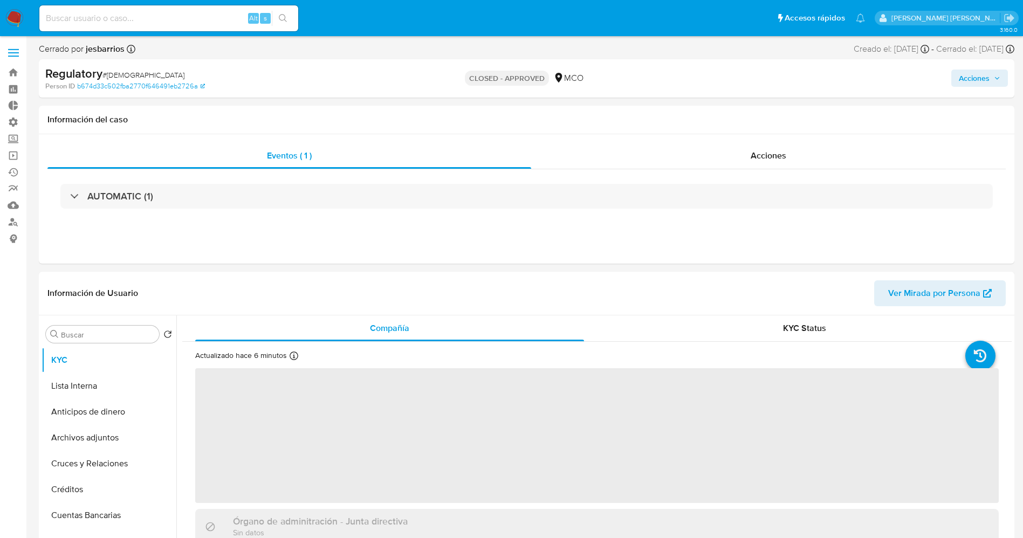
select select "10"
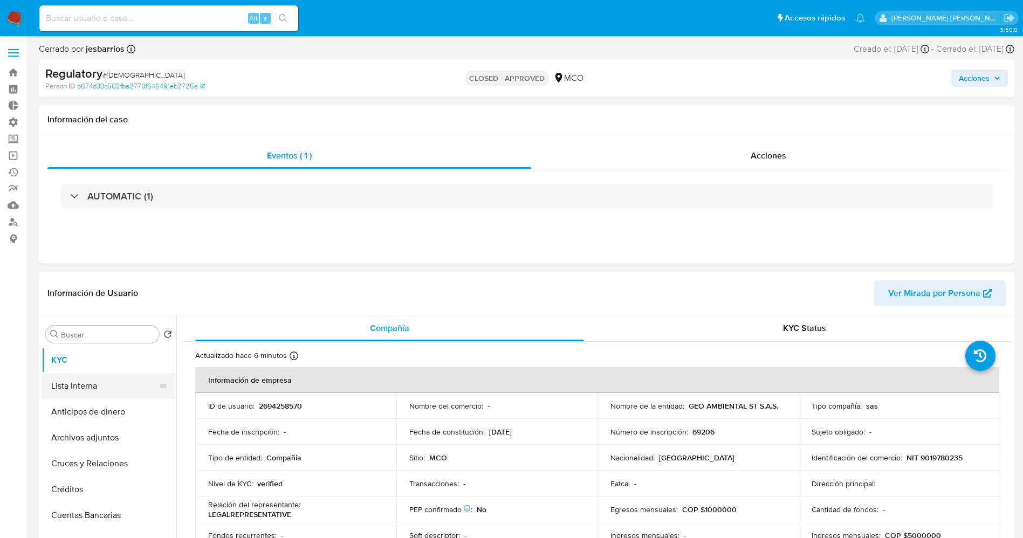
click at [100, 379] on button "Lista Interna" at bounding box center [105, 386] width 126 height 26
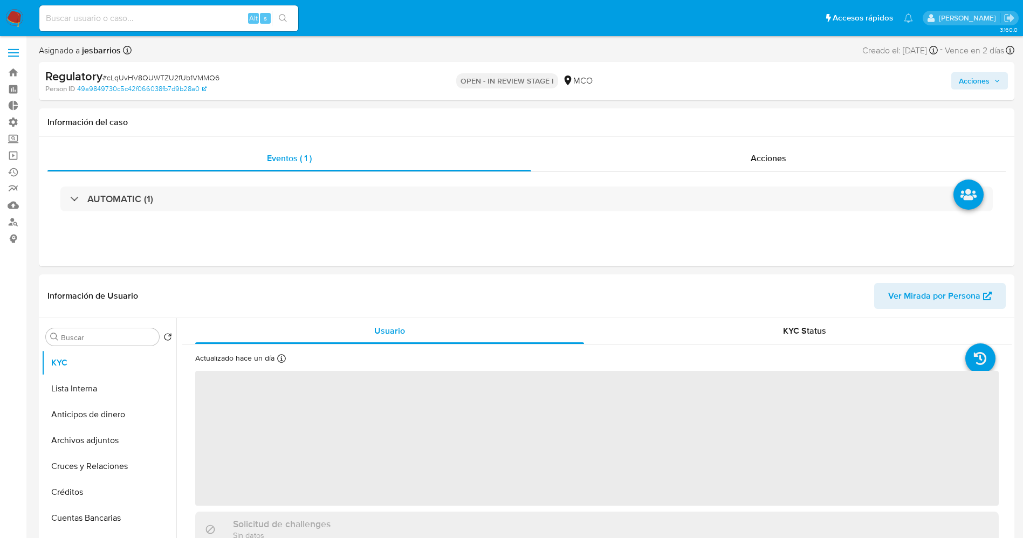
select select "10"
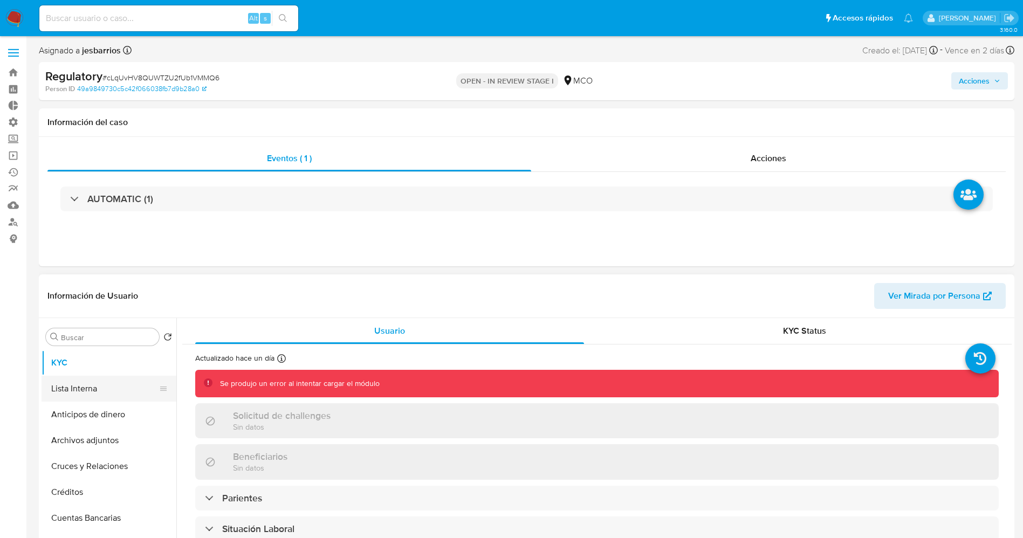
click at [113, 383] on button "Lista Interna" at bounding box center [105, 389] width 126 height 26
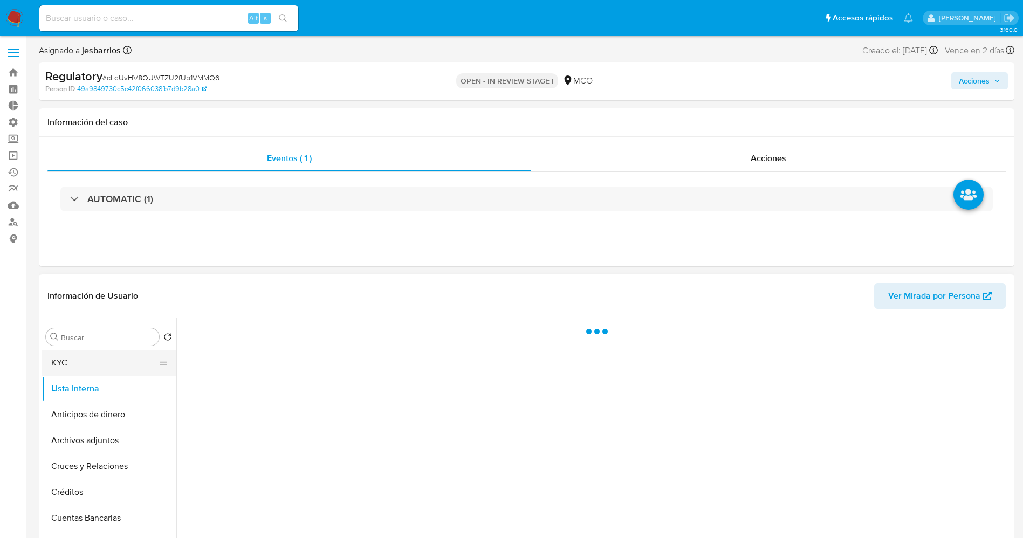
click at [102, 360] on button "KYC" at bounding box center [105, 363] width 126 height 26
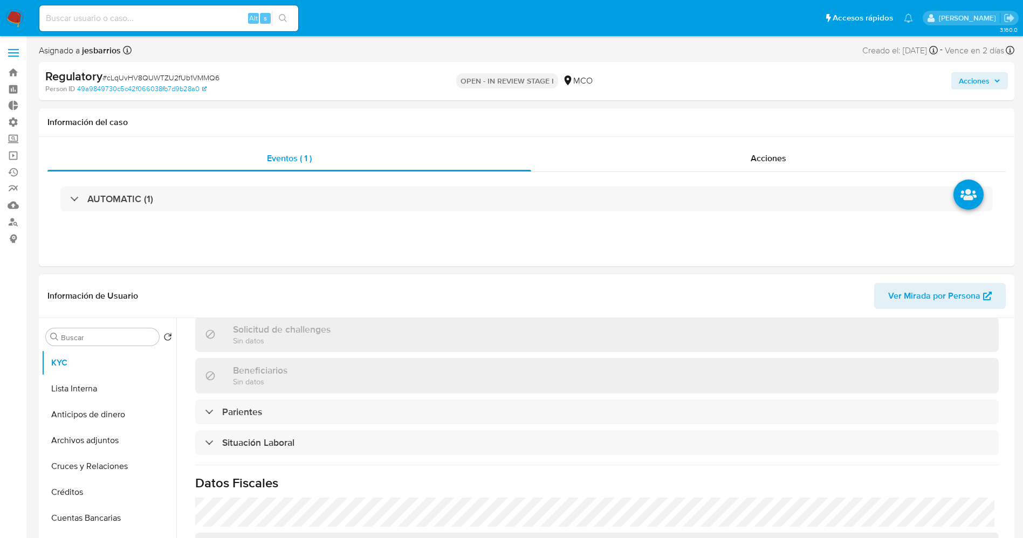
scroll to position [485, 0]
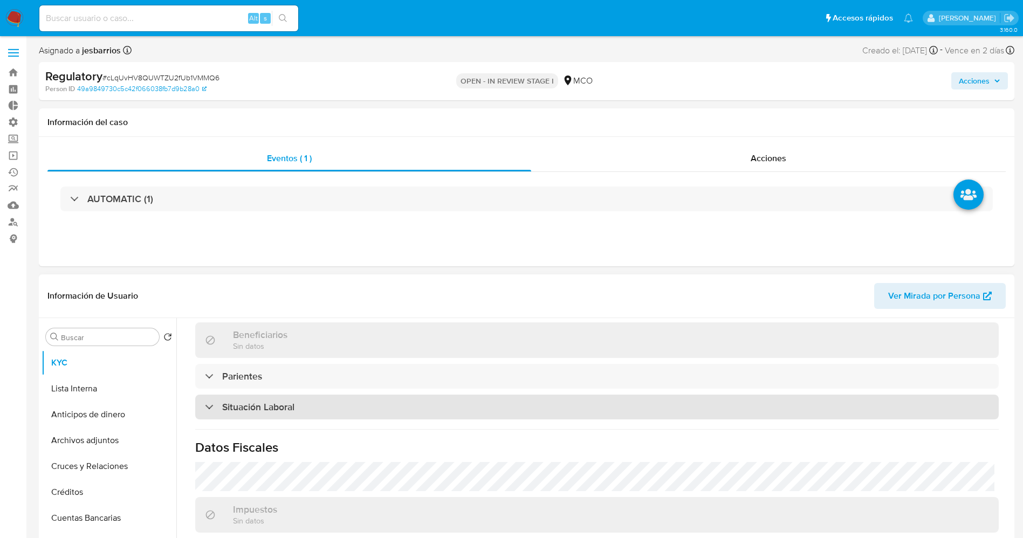
click at [236, 401] on h3 "Situación Laboral" at bounding box center [258, 407] width 72 height 12
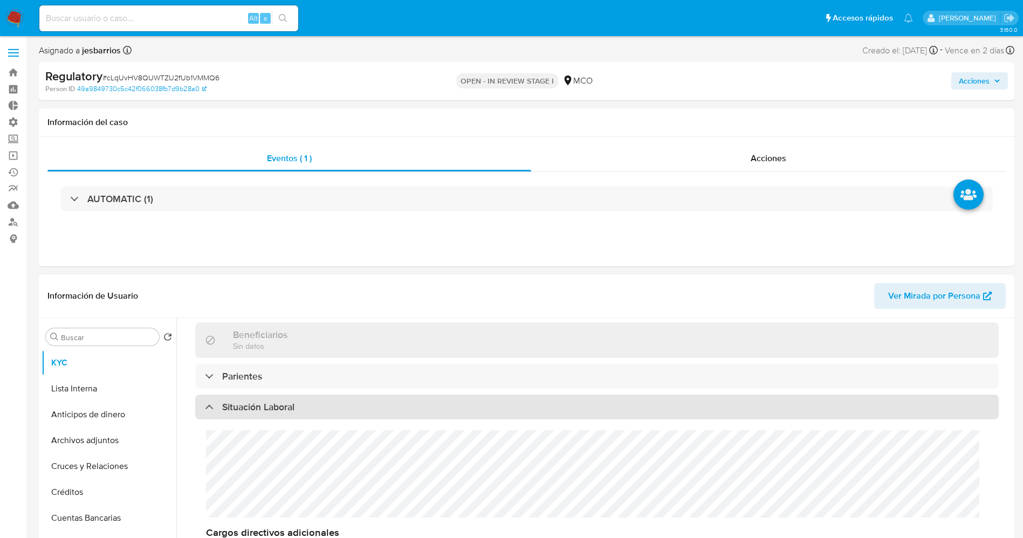
click at [236, 401] on h3 "Situación Laboral" at bounding box center [258, 407] width 72 height 12
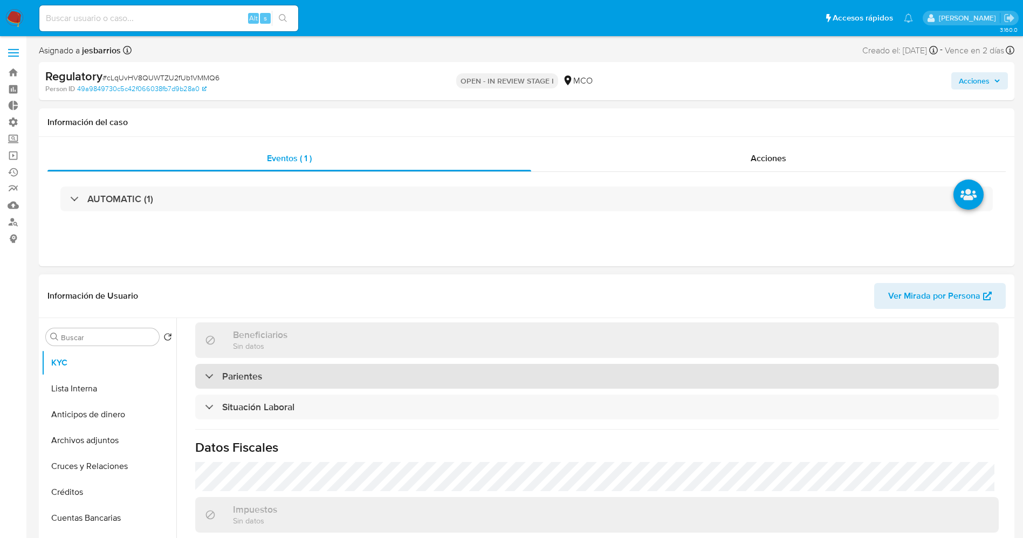
click at [236, 384] on div "Parientes" at bounding box center [597, 376] width 804 height 25
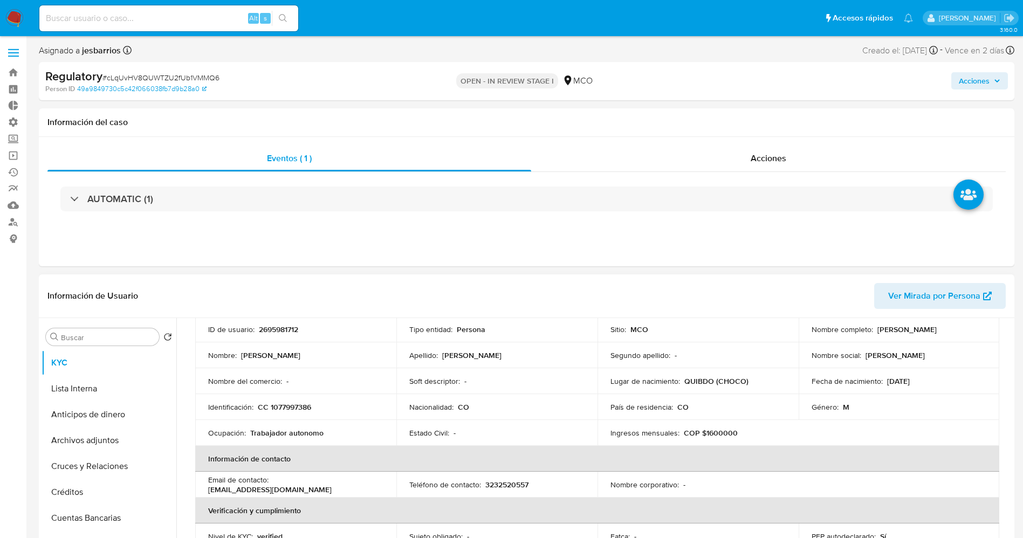
scroll to position [0, 0]
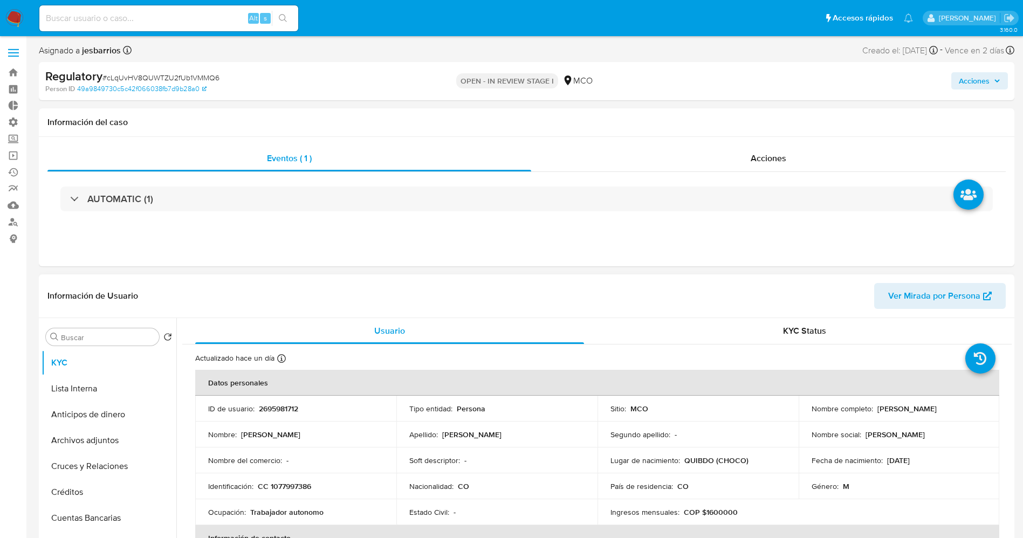
drag, startPoint x: 873, startPoint y: 410, endPoint x: 968, endPoint y: 402, distance: 95.3
click at [968, 402] on td "Nombre completo : Kevin David Garrido Pino" at bounding box center [899, 409] width 201 height 26
copy div "Kevin David Garrido Pino"
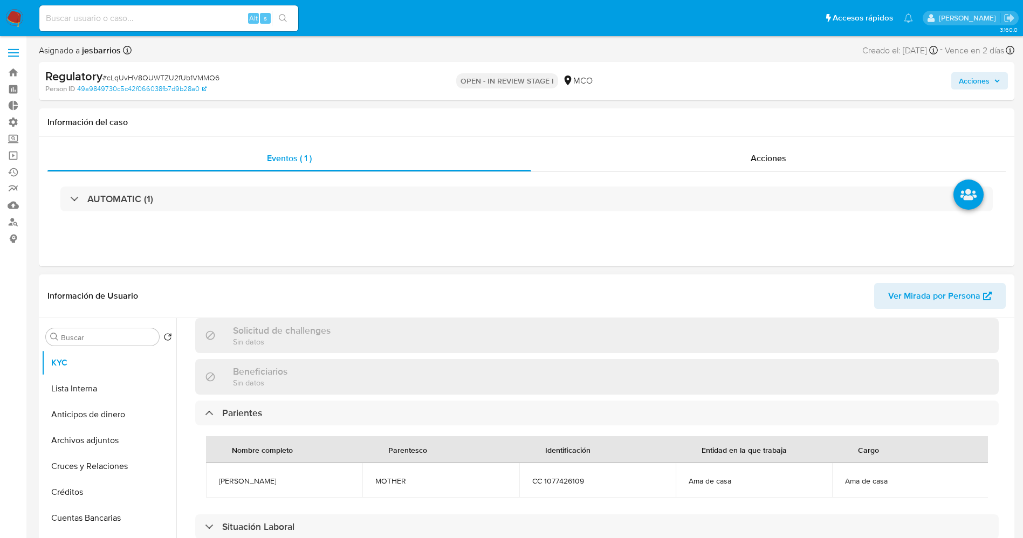
scroll to position [485, 0]
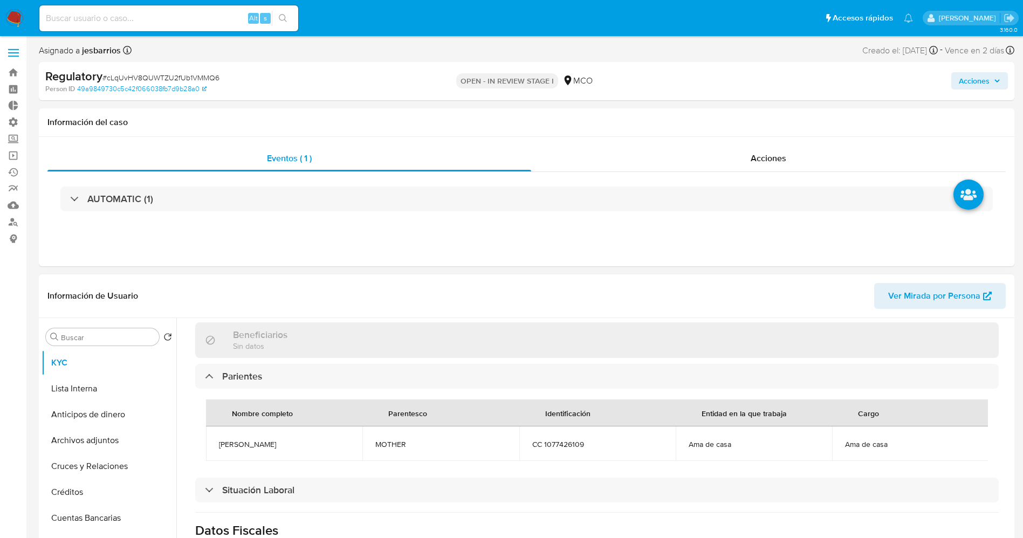
drag, startPoint x: 208, startPoint y: 449, endPoint x: 285, endPoint y: 456, distance: 77.4
click at [285, 456] on td "Yasiris Pino Mena" at bounding box center [284, 444] width 156 height 35
copy span "Yasiris Pino Mena"
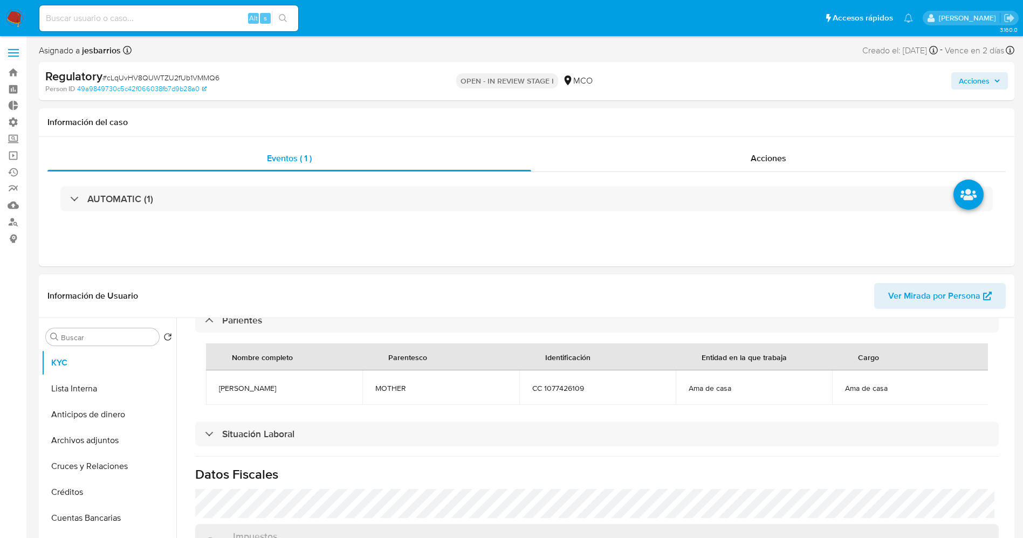
scroll to position [566, 0]
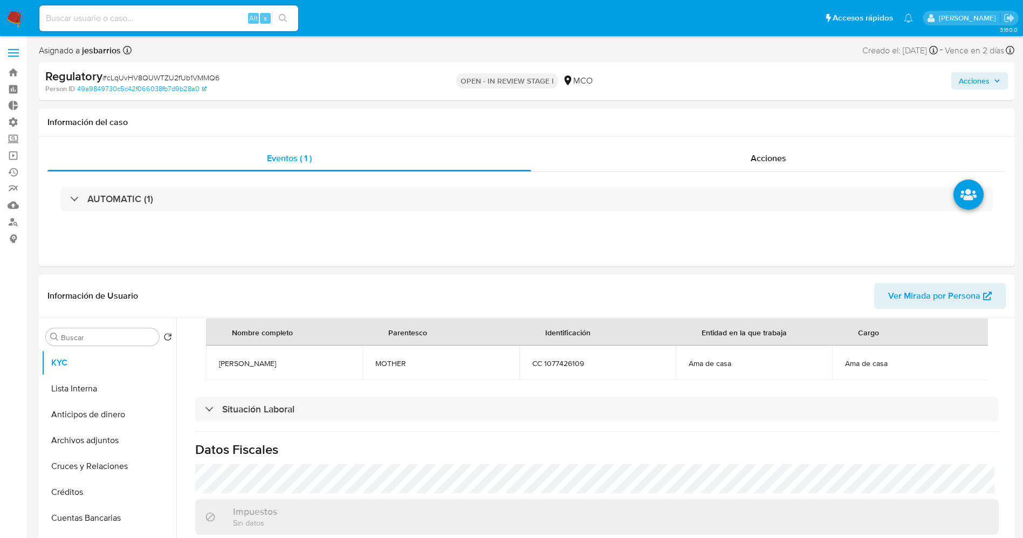
click at [273, 415] on h3 "Situación Laboral" at bounding box center [258, 409] width 72 height 12
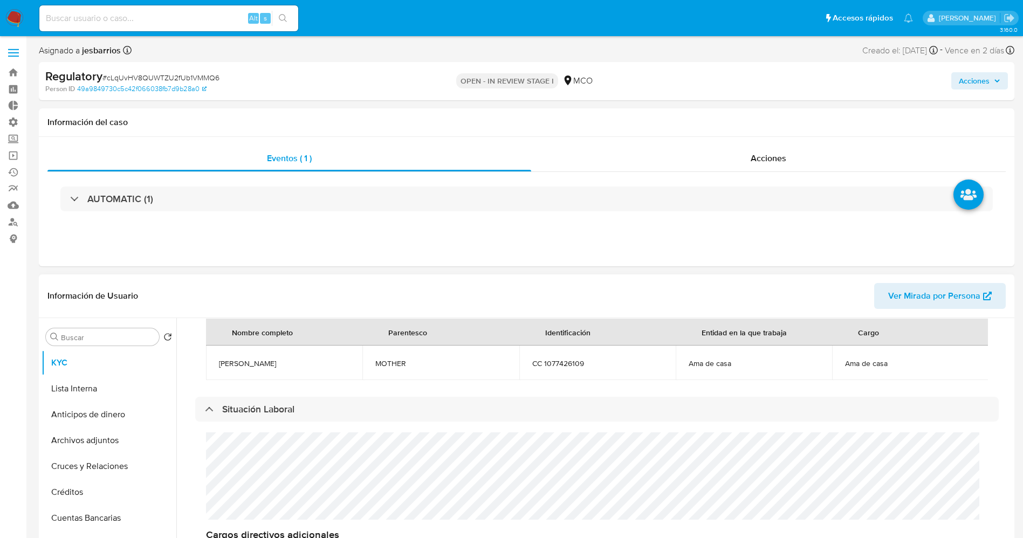
click at [273, 415] on h3 "Situación Laboral" at bounding box center [258, 409] width 72 height 12
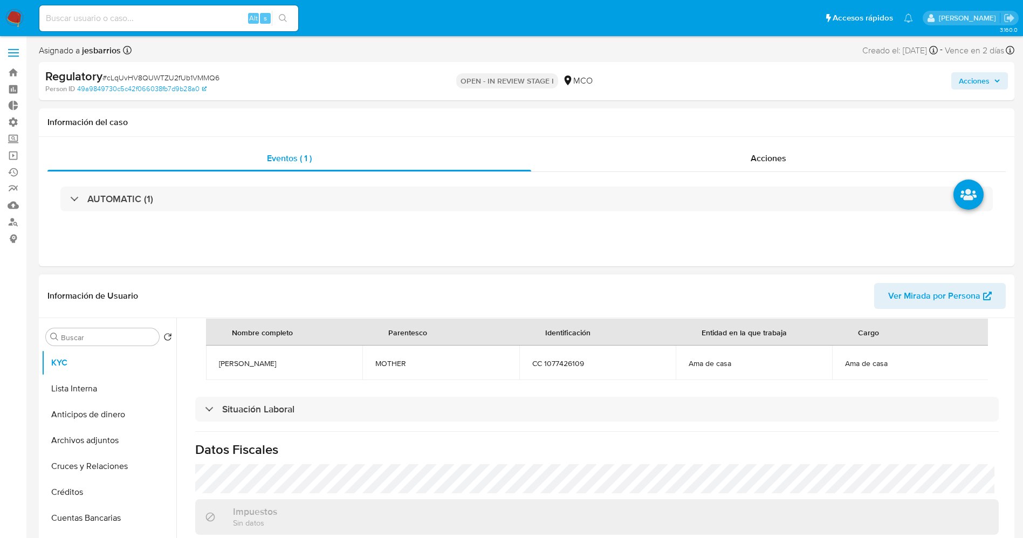
drag, startPoint x: 207, startPoint y: 360, endPoint x: 283, endPoint y: 369, distance: 76.6
click at [283, 369] on td "Yasiris Pino Mena" at bounding box center [284, 363] width 156 height 35
copy span "Yasiris Pino Mena"
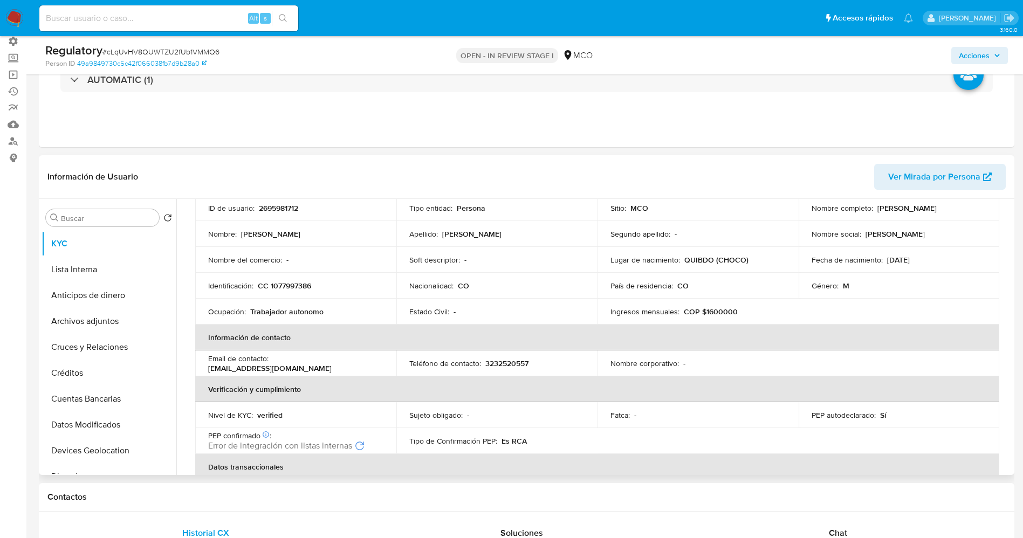
scroll to position [0, 0]
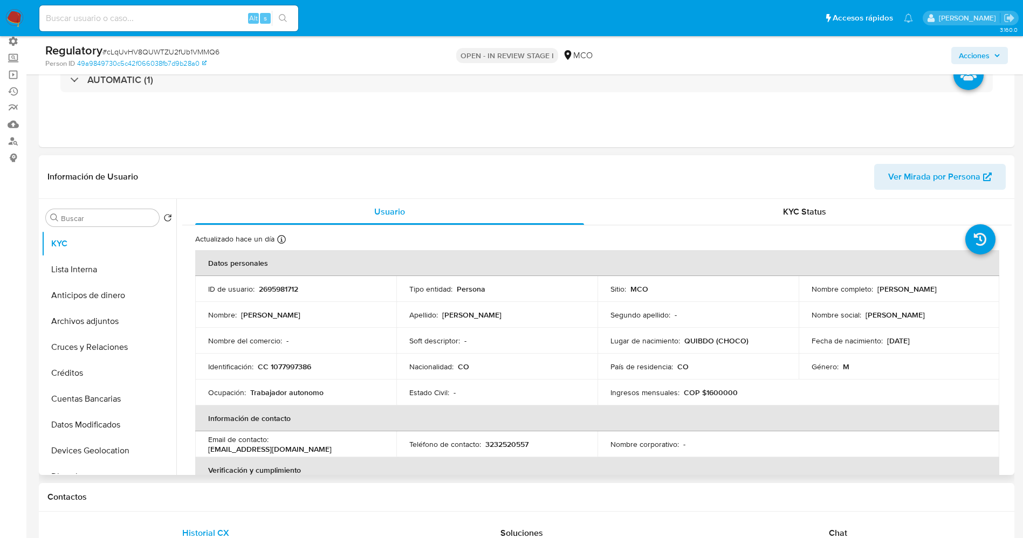
click at [961, 265] on th "Datos personales" at bounding box center [597, 263] width 804 height 26
drag, startPoint x: 874, startPoint y: 290, endPoint x: 961, endPoint y: 293, distance: 87.4
click at [983, 290] on td "Nombre completo : Kevin David Garrido Pino" at bounding box center [899, 289] width 201 height 26
copy p "Kevin David Garrido Pino"
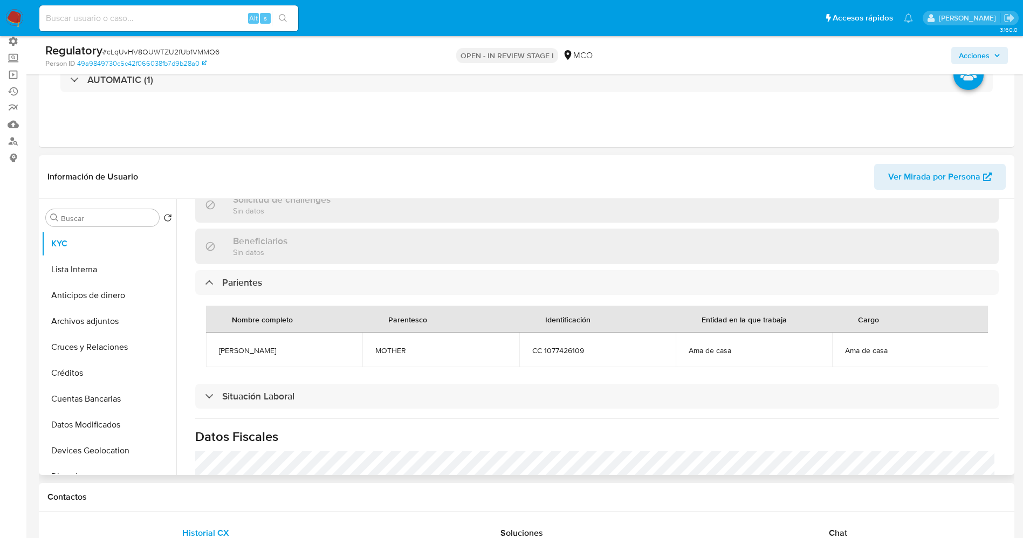
scroll to position [485, 0]
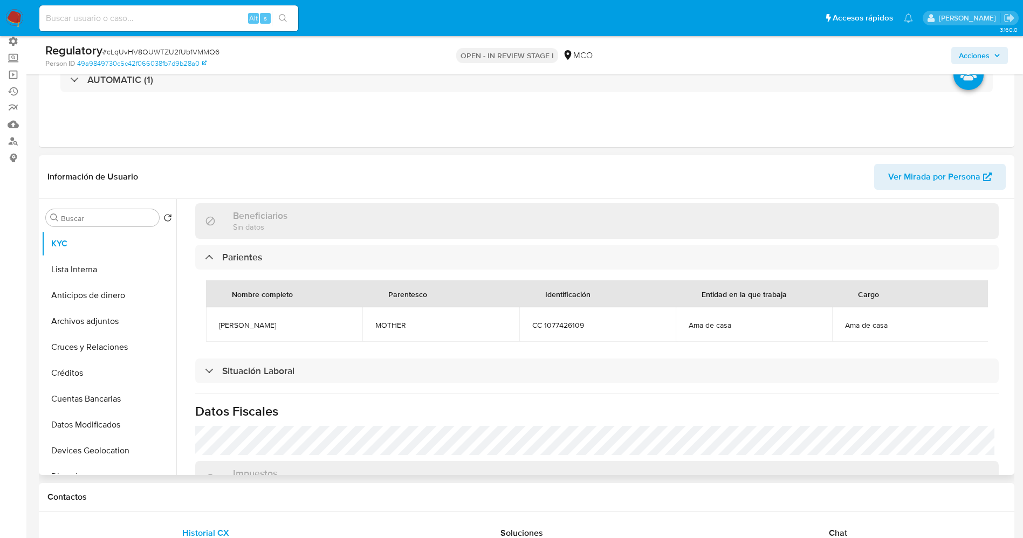
drag, startPoint x: 214, startPoint y: 323, endPoint x: 297, endPoint y: 325, distance: 83.1
click at [297, 325] on td "Yasiris Pino Mena" at bounding box center [284, 324] width 156 height 35
copy span "Yasiris Pino Mena"
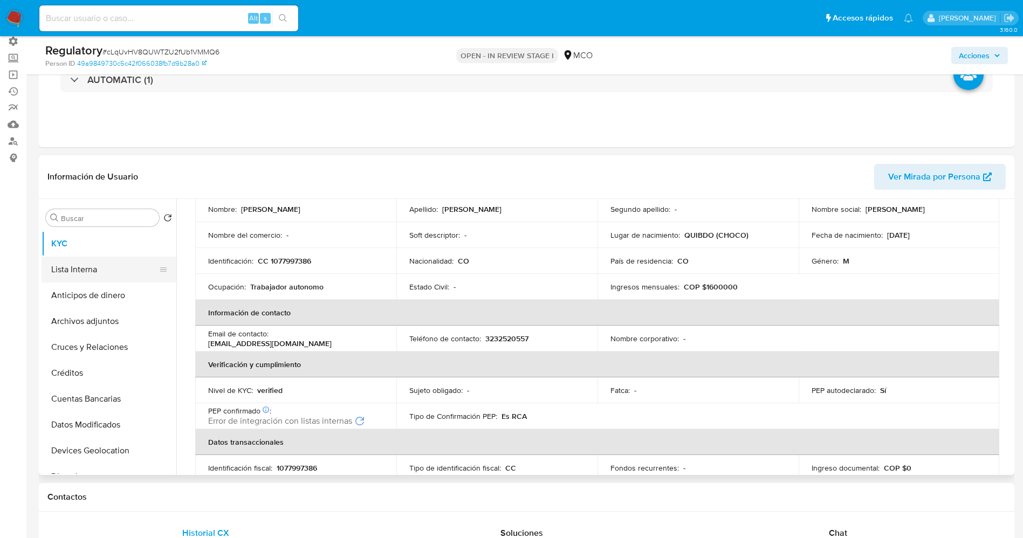
scroll to position [81, 0]
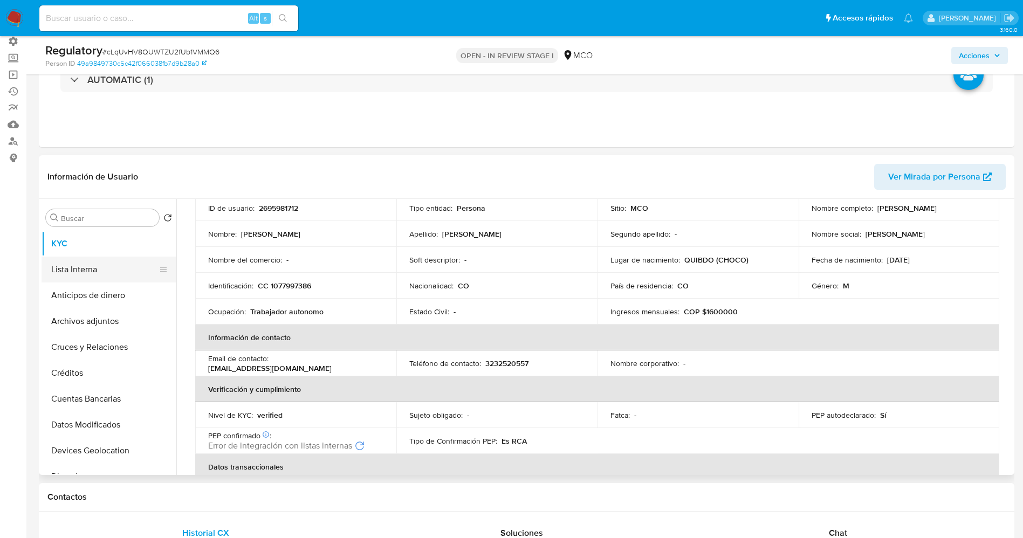
click at [93, 266] on button "Lista Interna" at bounding box center [105, 270] width 126 height 26
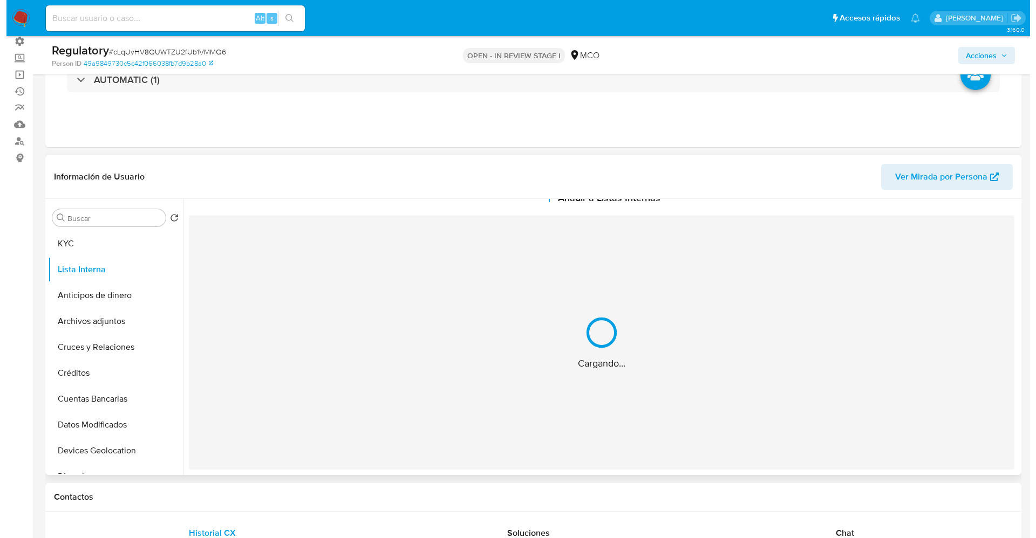
scroll to position [0, 0]
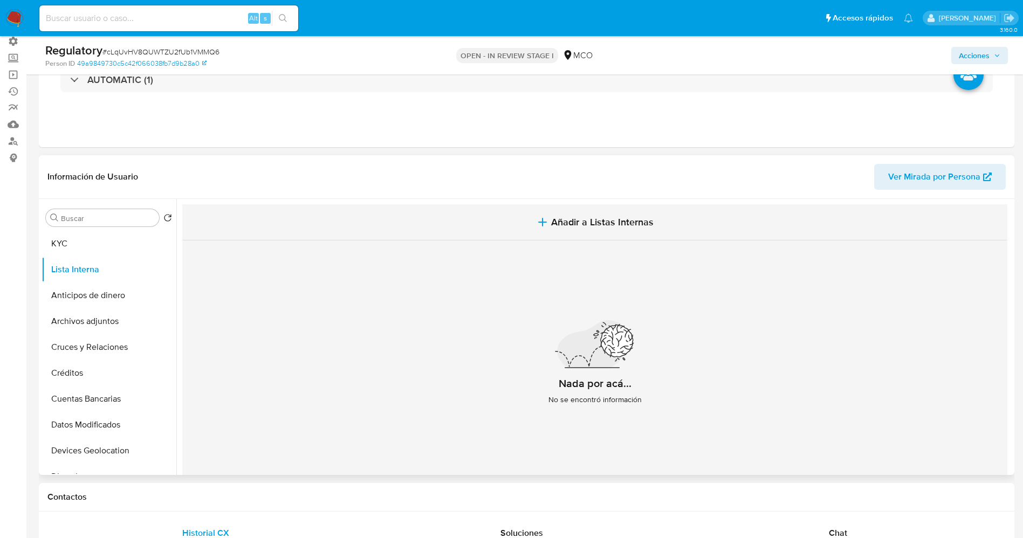
click at [549, 225] on button "Añadir a Listas Internas" at bounding box center [594, 222] width 825 height 36
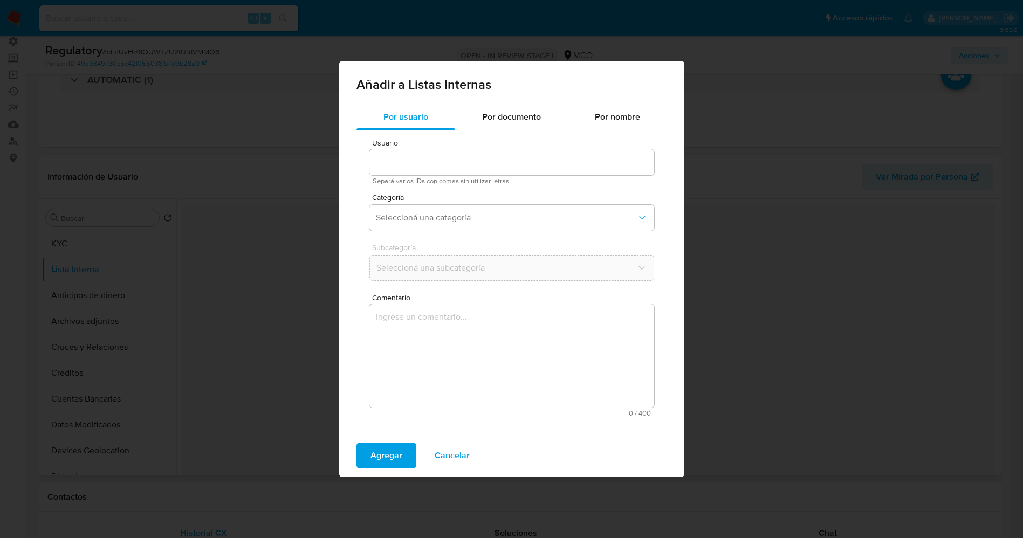
type input "2695981712"
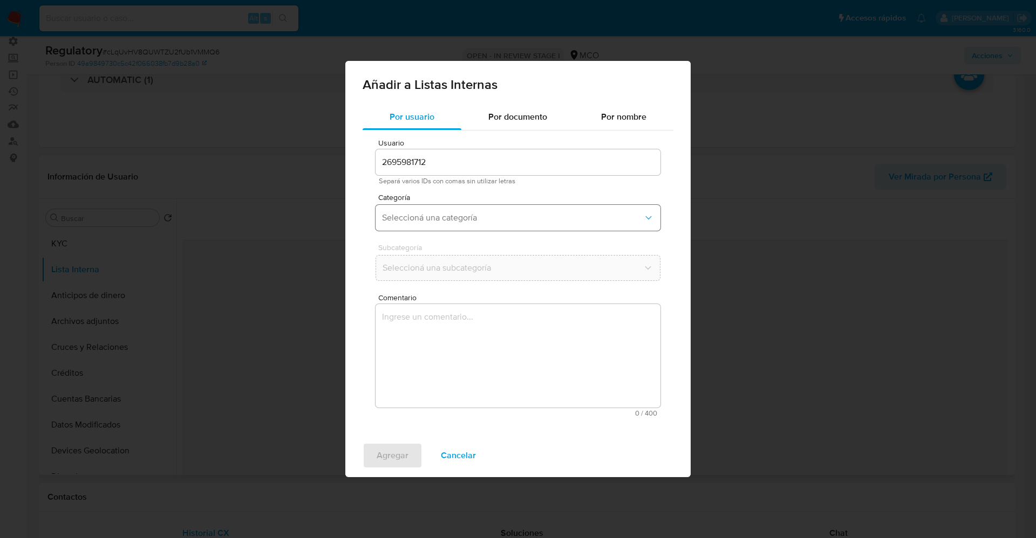
click at [458, 222] on span "Seleccioná una categoría" at bounding box center [512, 218] width 261 height 11
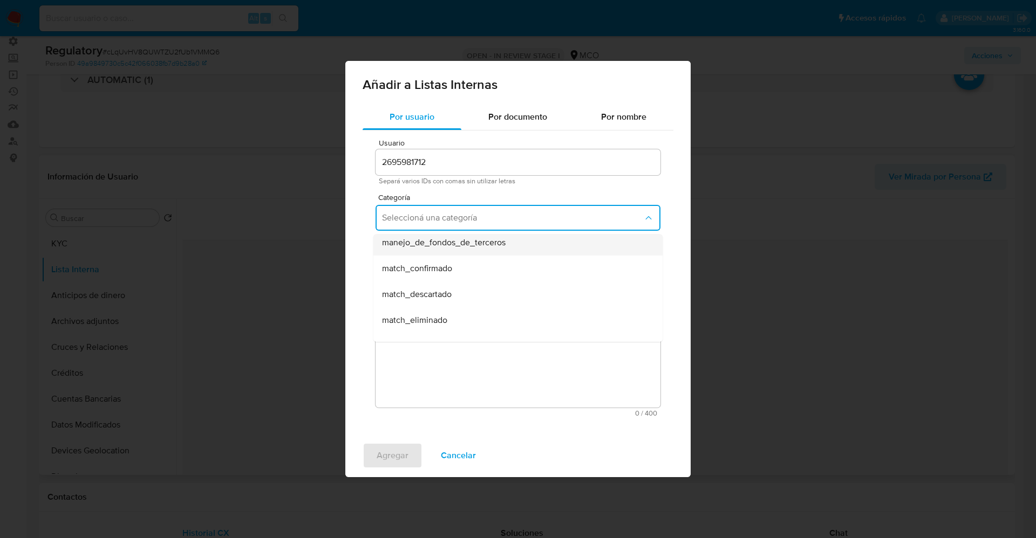
scroll to position [81, 0]
click at [446, 271] on span "match_descartado" at bounding box center [417, 269] width 70 height 11
click at [446, 271] on span "Seleccioná una subcategoría" at bounding box center [512, 268] width 261 height 11
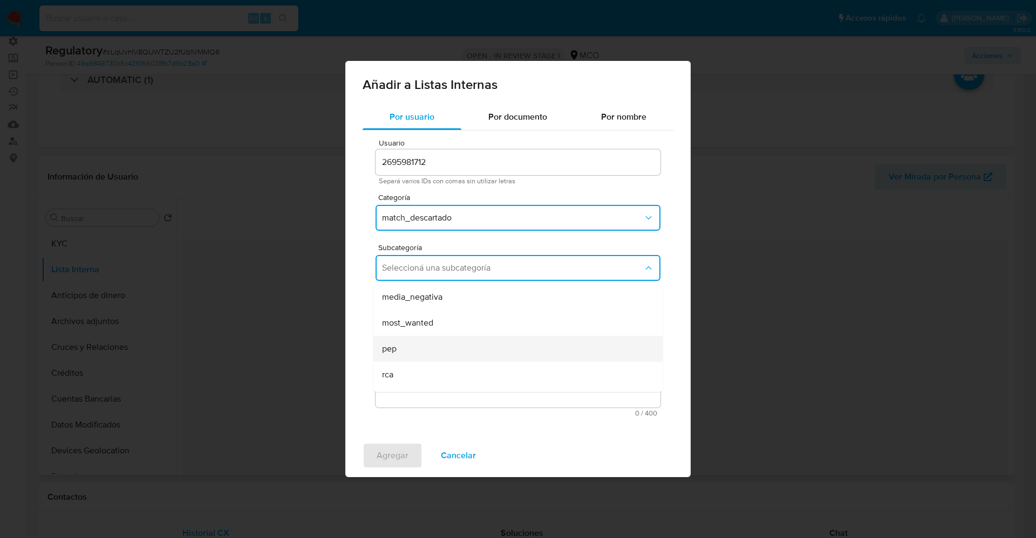
scroll to position [73, 0]
click at [443, 323] on div "pep" at bounding box center [514, 327] width 265 height 26
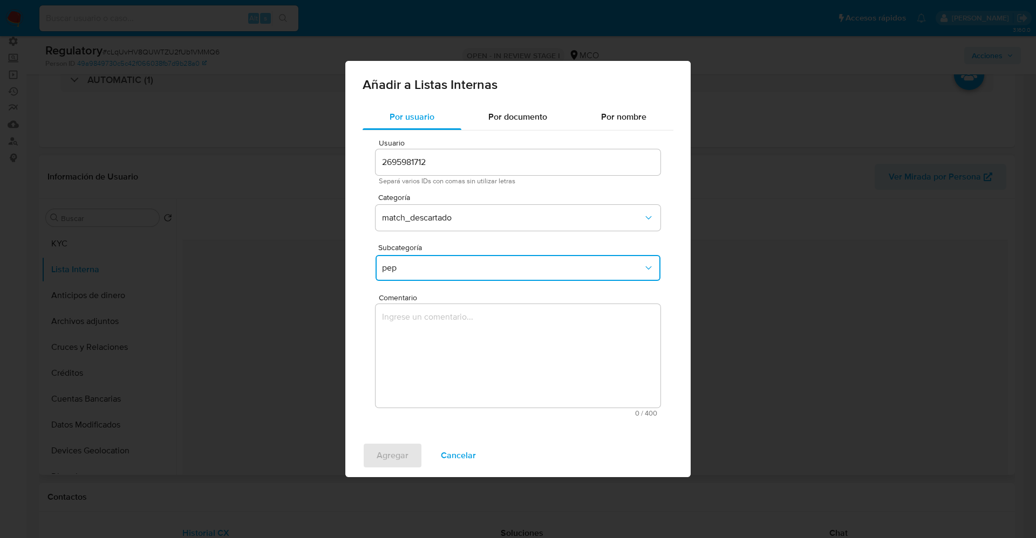
click at [443, 323] on textarea "Comentario" at bounding box center [517, 356] width 285 height 104
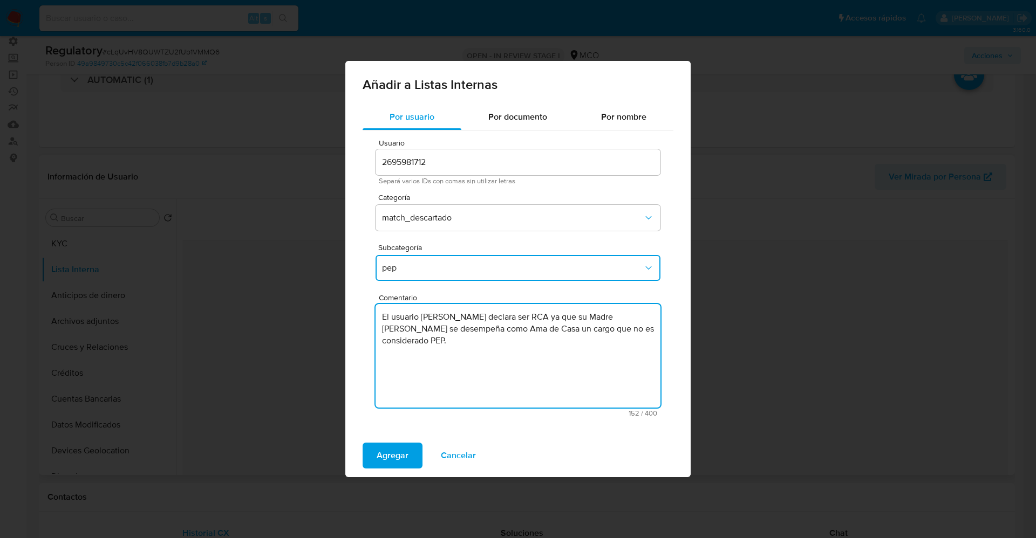
type textarea "El usuario Kevin David Garrido Pino declara ser RCA ya que su Madre Yasiris Pin…"
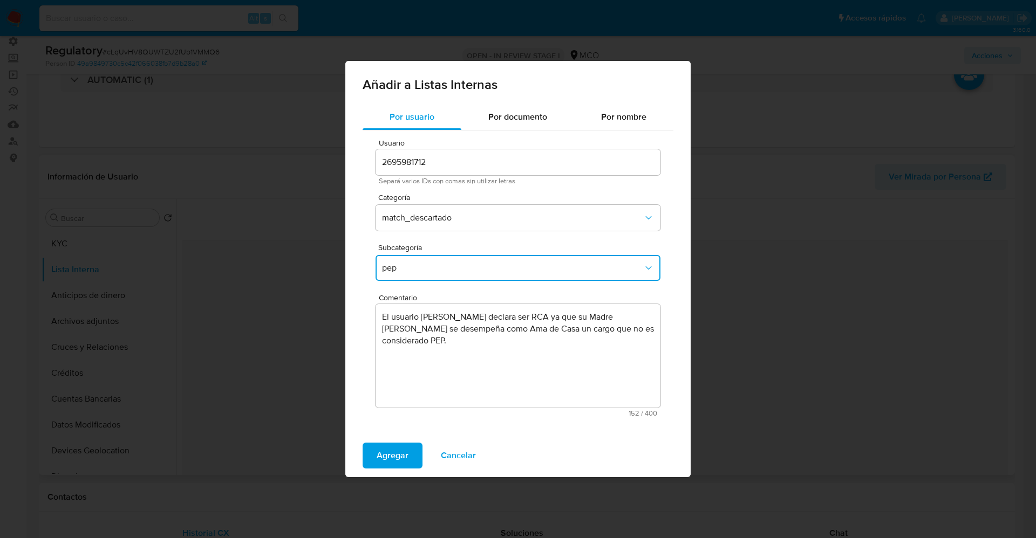
click at [445, 273] on button "pep" at bounding box center [517, 268] width 285 height 26
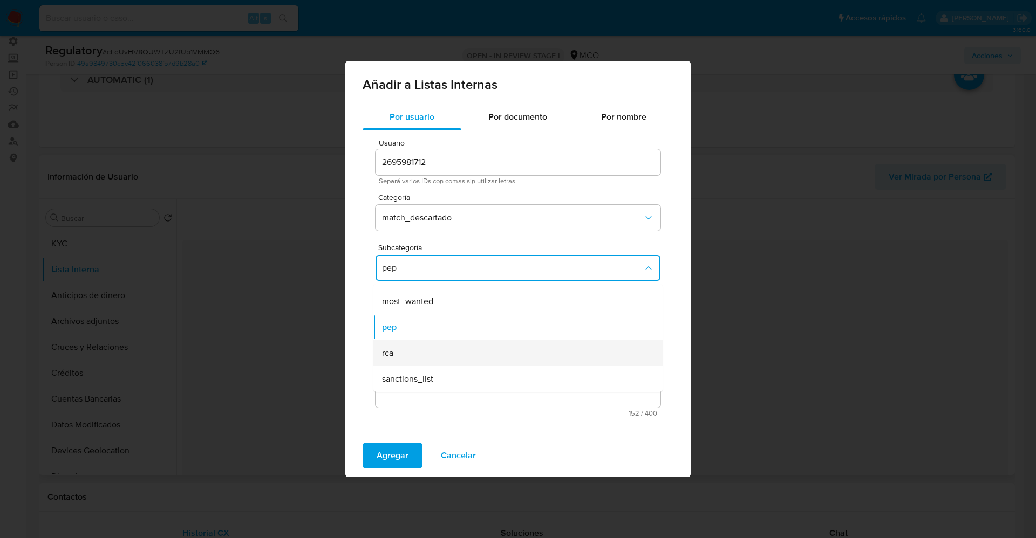
click at [414, 351] on div "rca" at bounding box center [514, 353] width 265 height 26
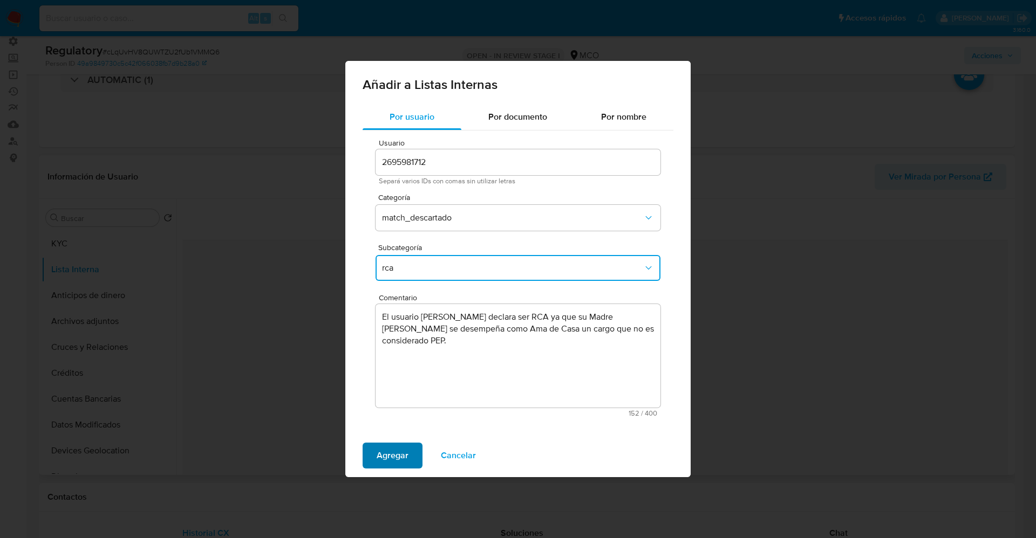
click at [396, 451] on span "Agregar" at bounding box center [392, 456] width 32 height 24
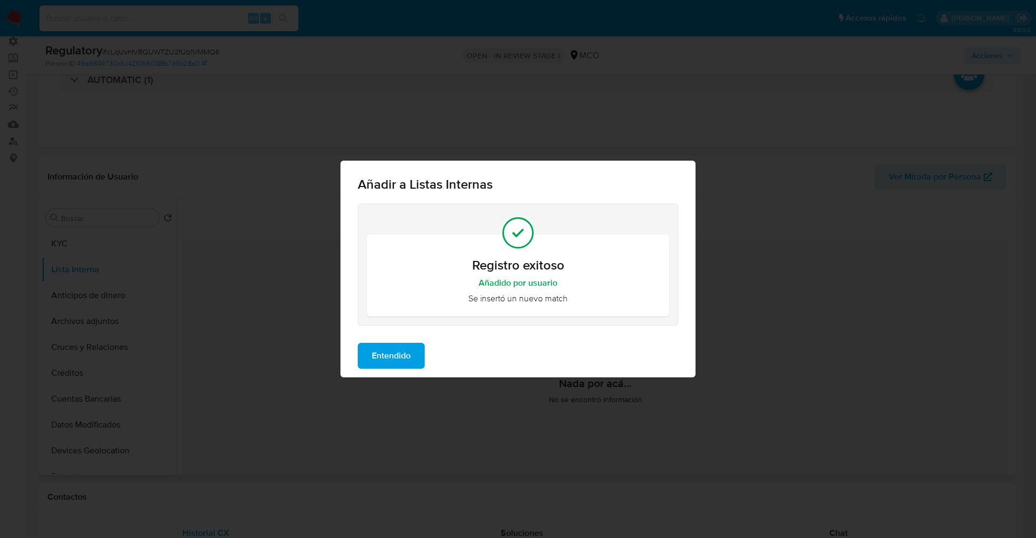
click at [399, 361] on span "Entendido" at bounding box center [391, 356] width 39 height 24
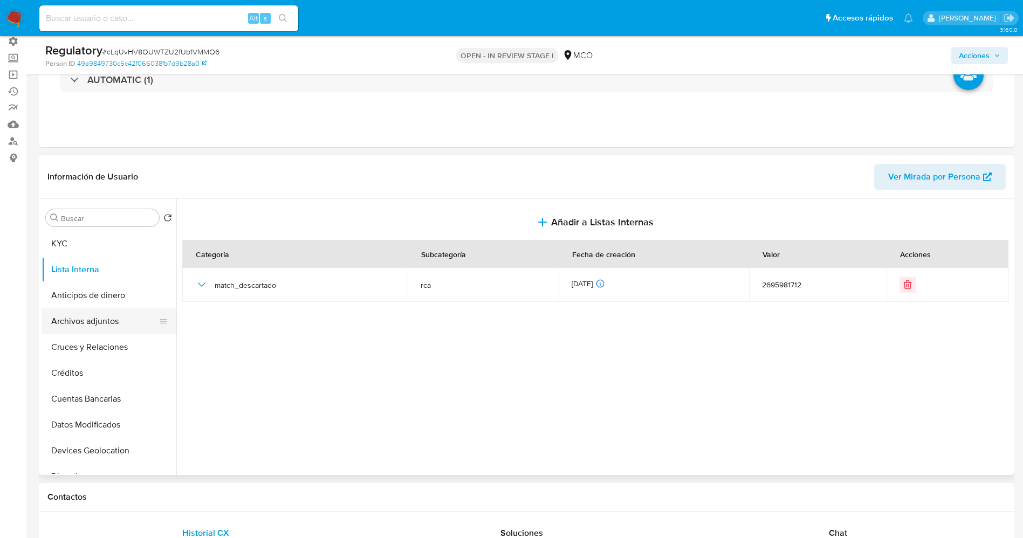
drag, startPoint x: 106, startPoint y: 326, endPoint x: 112, endPoint y: 326, distance: 6.0
click at [106, 326] on button "Archivos adjuntos" at bounding box center [105, 322] width 126 height 26
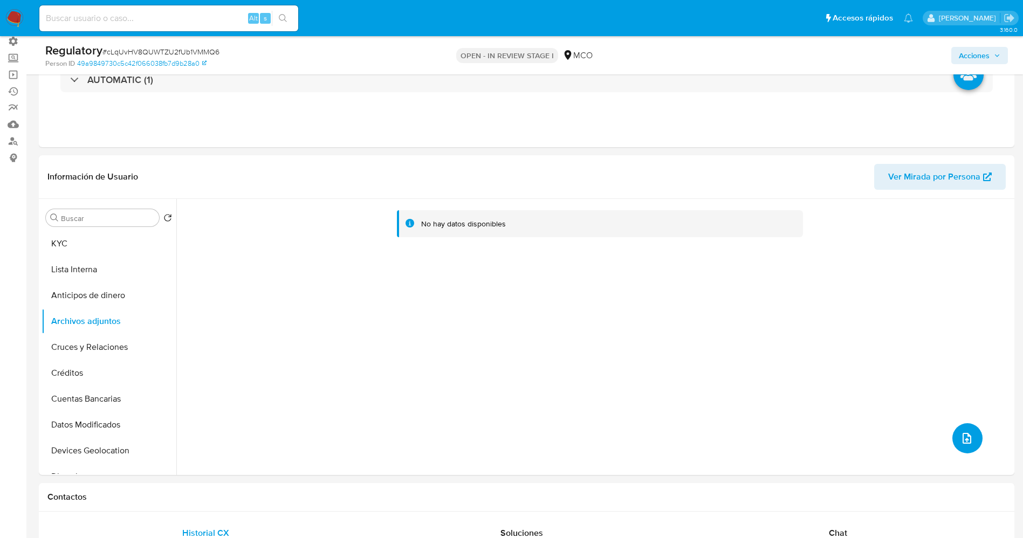
click at [969, 436] on icon "upload-file" at bounding box center [967, 438] width 13 height 13
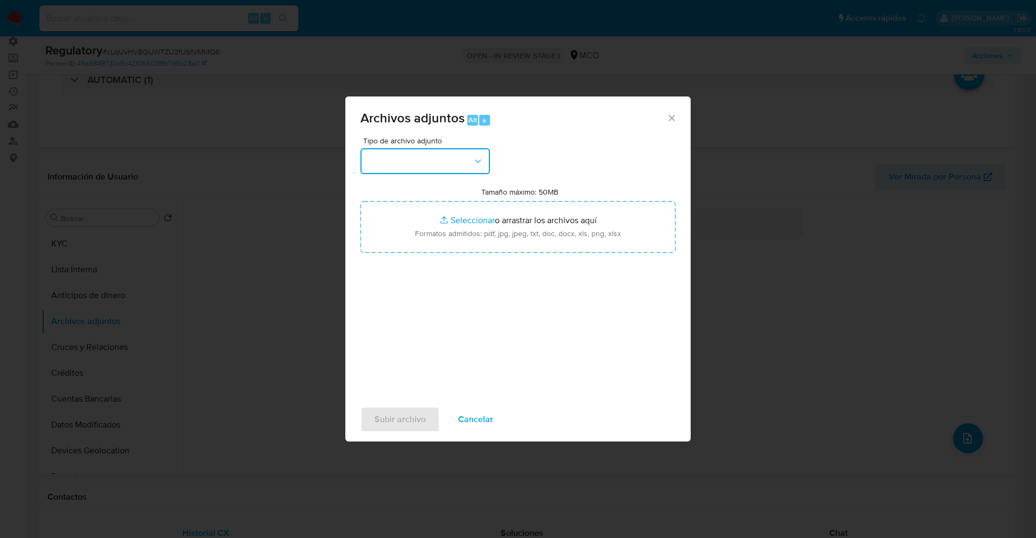
click at [443, 163] on button "button" at bounding box center [424, 161] width 129 height 26
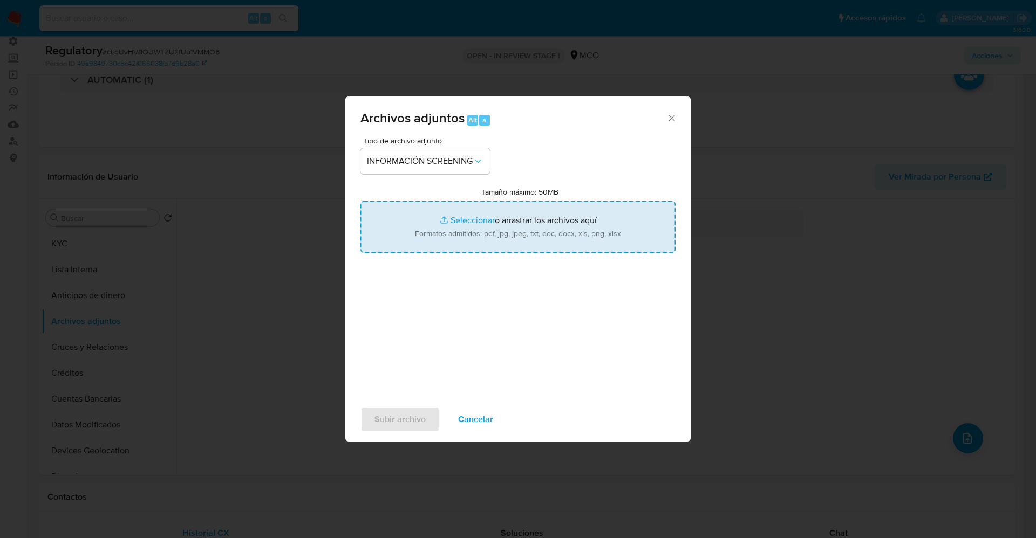
type input "C:\fakepath\CaseDossierReport_5jb71f2mqe0n1k0vxw58jo1wy.pdf"
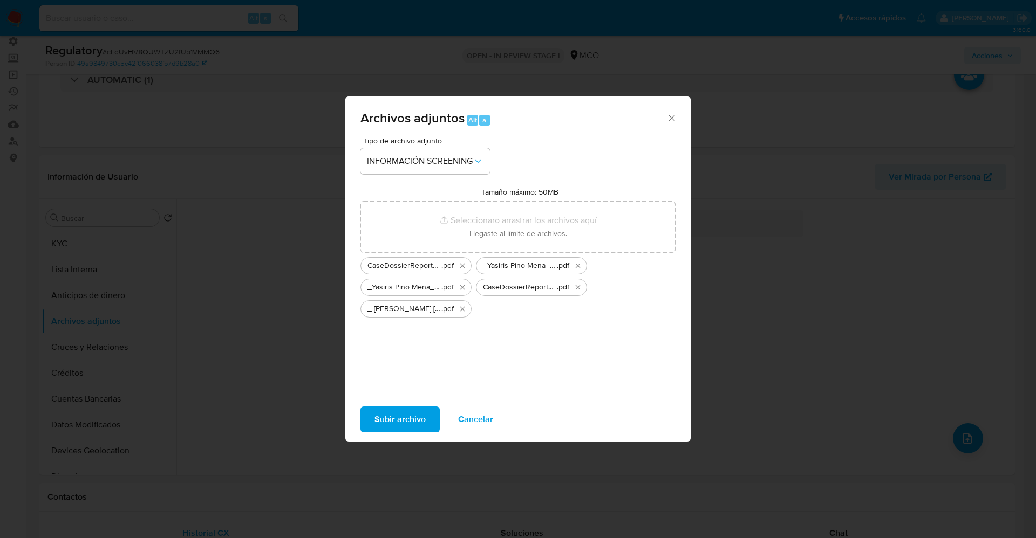
click at [408, 420] on span "Subir archivo" at bounding box center [399, 420] width 51 height 24
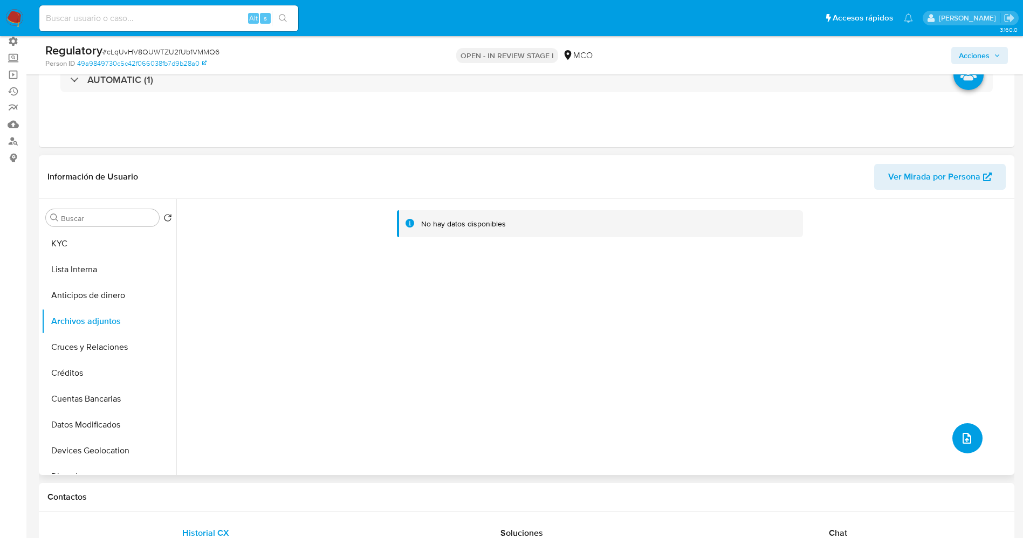
click at [971, 434] on button "upload-file" at bounding box center [967, 438] width 30 height 30
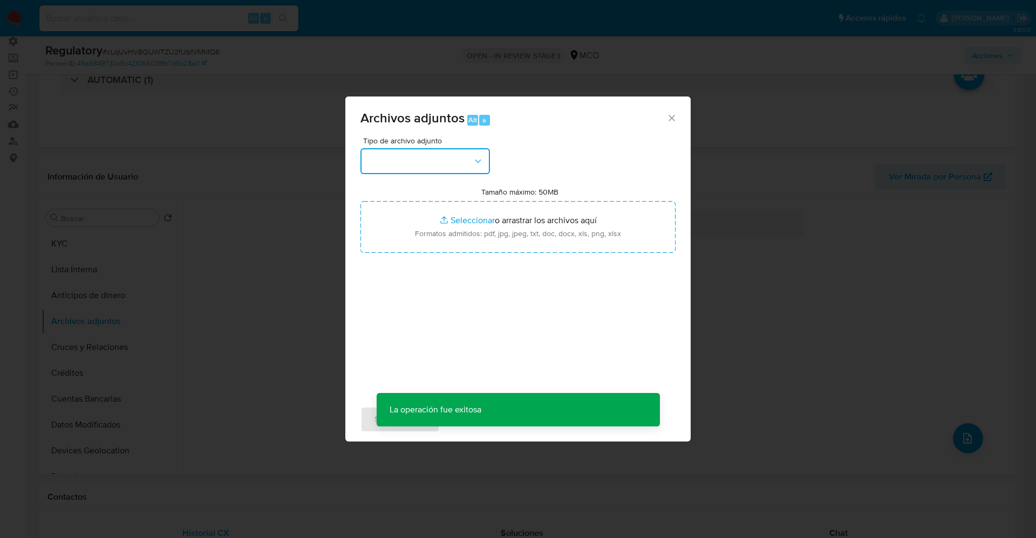
click at [432, 165] on button "button" at bounding box center [424, 161] width 129 height 26
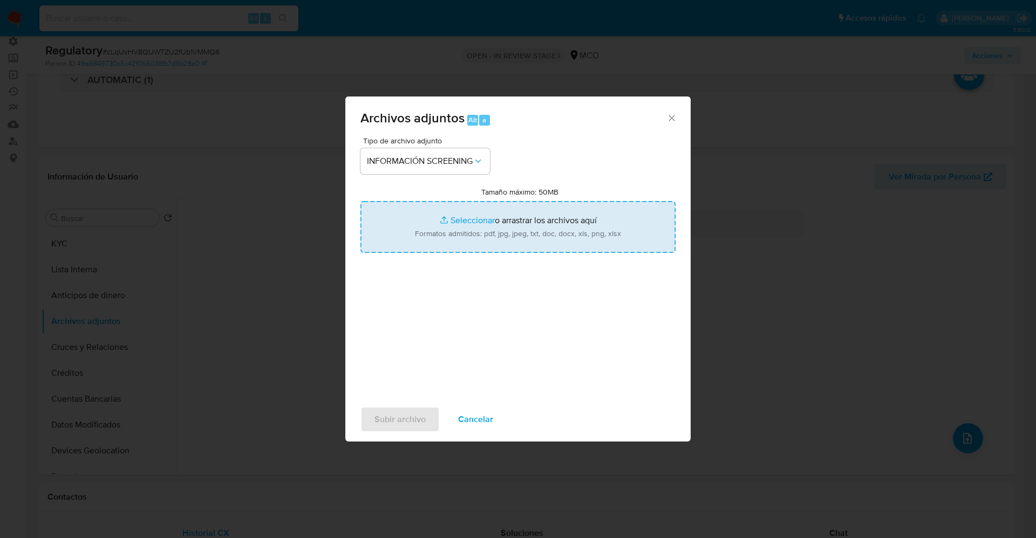
type input "C:\fakepath\_ Kevin David Garrido Pino_ - Buscar con Google.pdf"
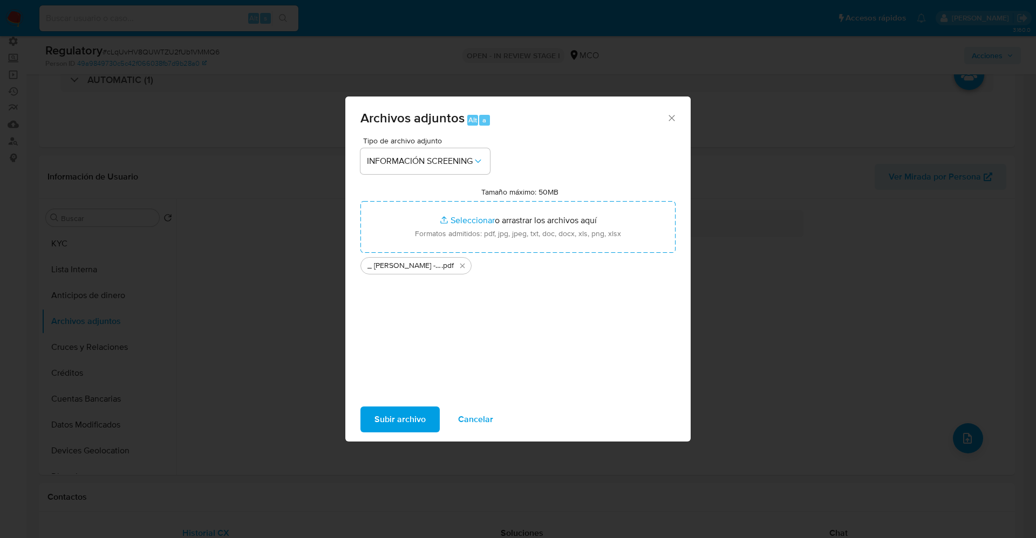
click at [392, 423] on span "Subir archivo" at bounding box center [399, 420] width 51 height 24
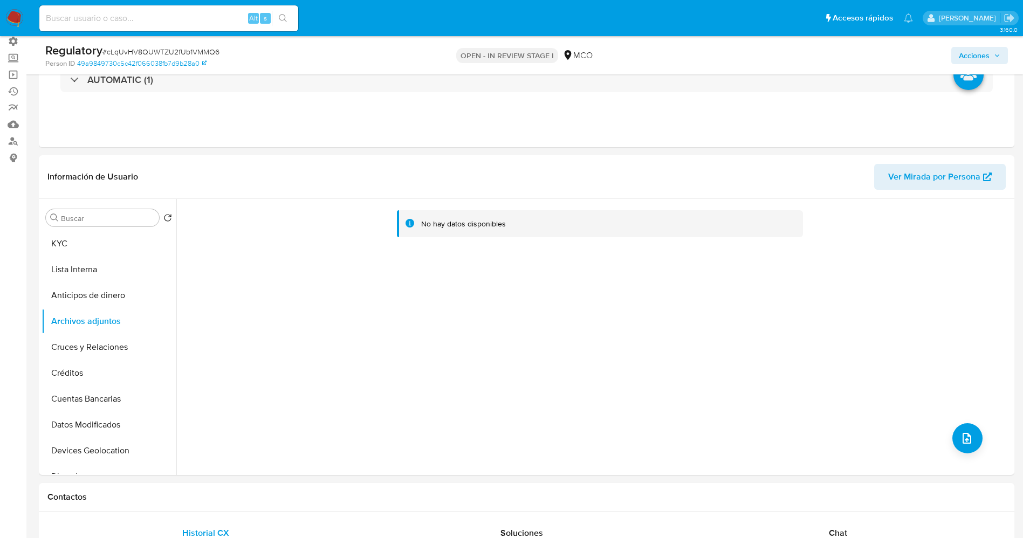
click at [95, 267] on button "Lista Interna" at bounding box center [109, 270] width 135 height 26
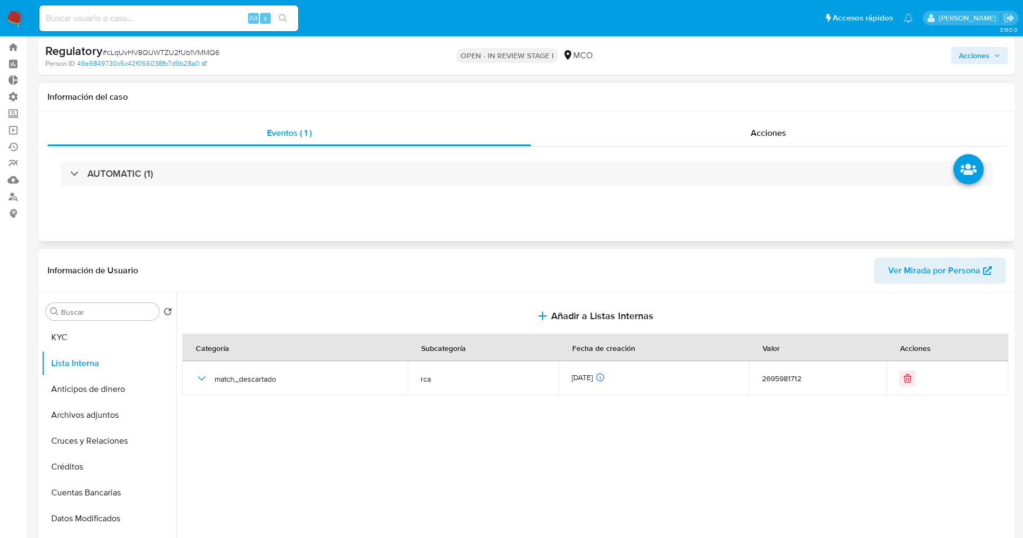
scroll to position [0, 0]
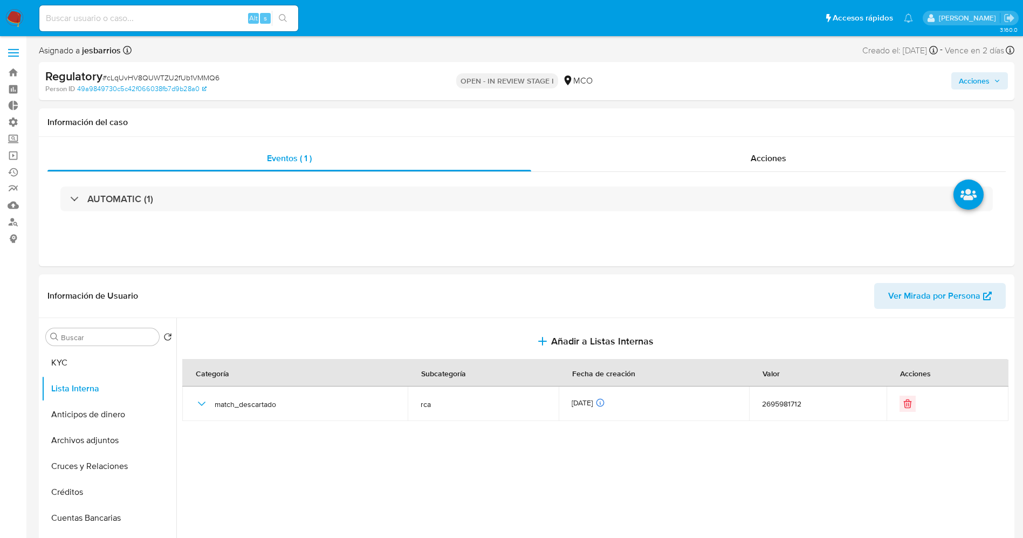
click at [979, 84] on span "Acciones" at bounding box center [974, 80] width 31 height 17
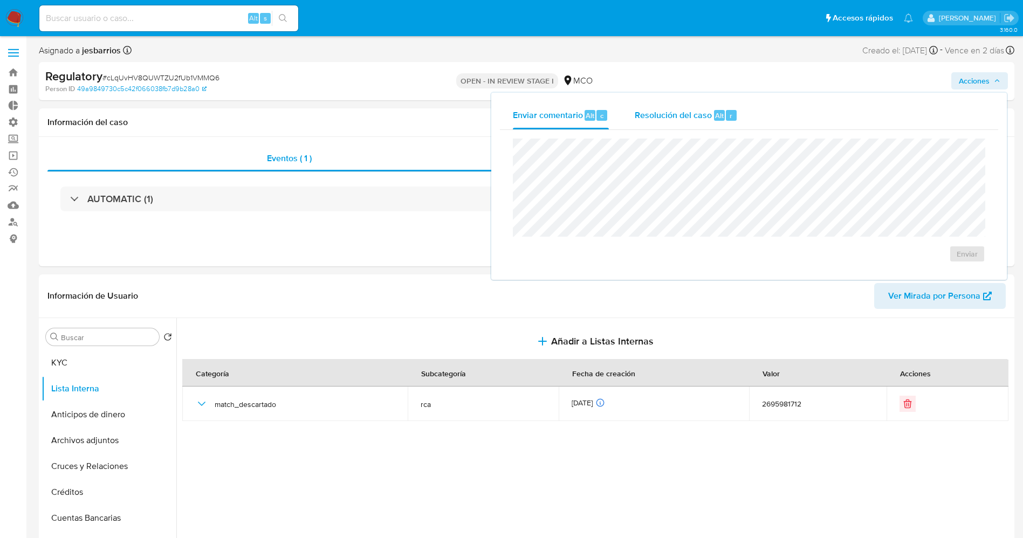
click at [706, 125] on div "Resolución del caso Alt r" at bounding box center [686, 115] width 103 height 28
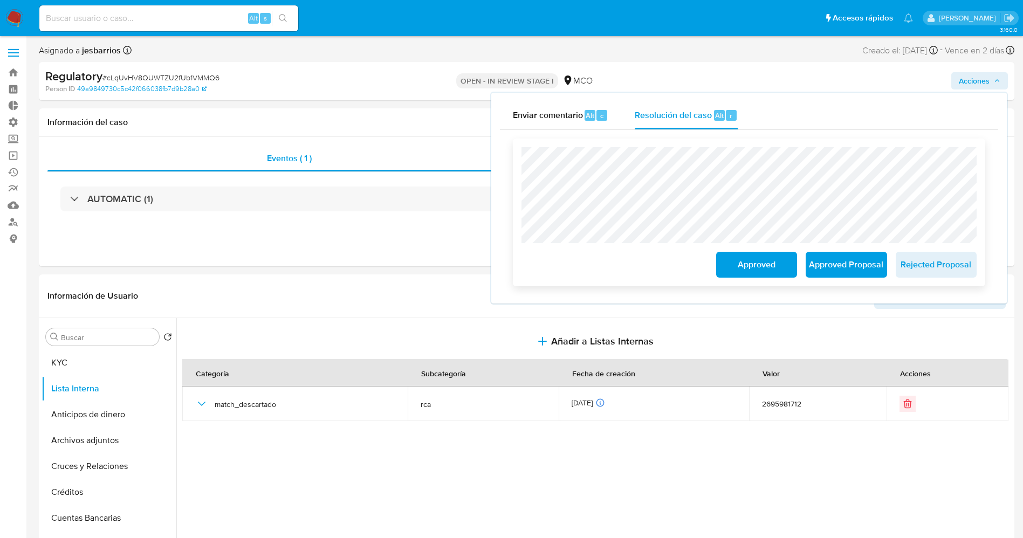
click at [766, 263] on span "Approved" at bounding box center [756, 265] width 53 height 24
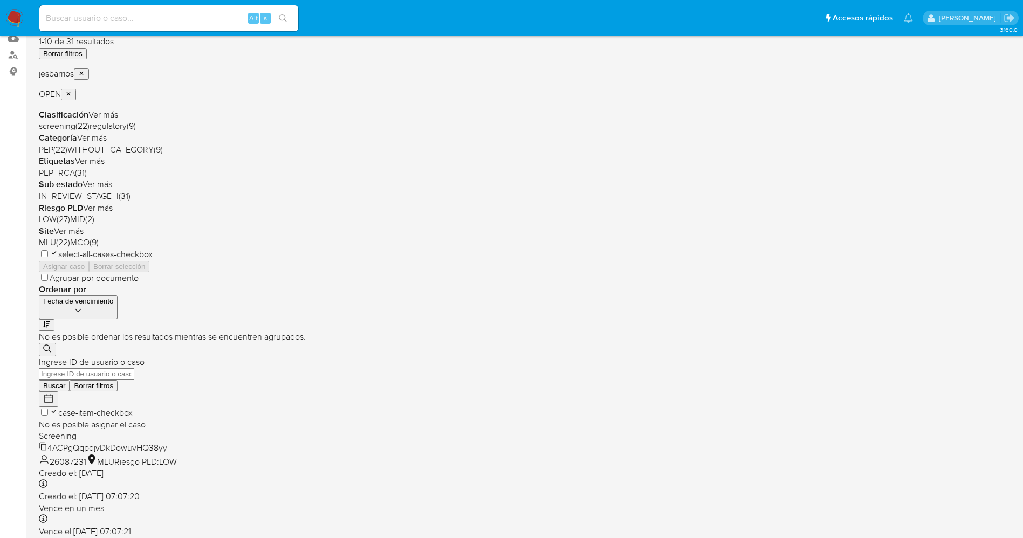
scroll to position [352, 0]
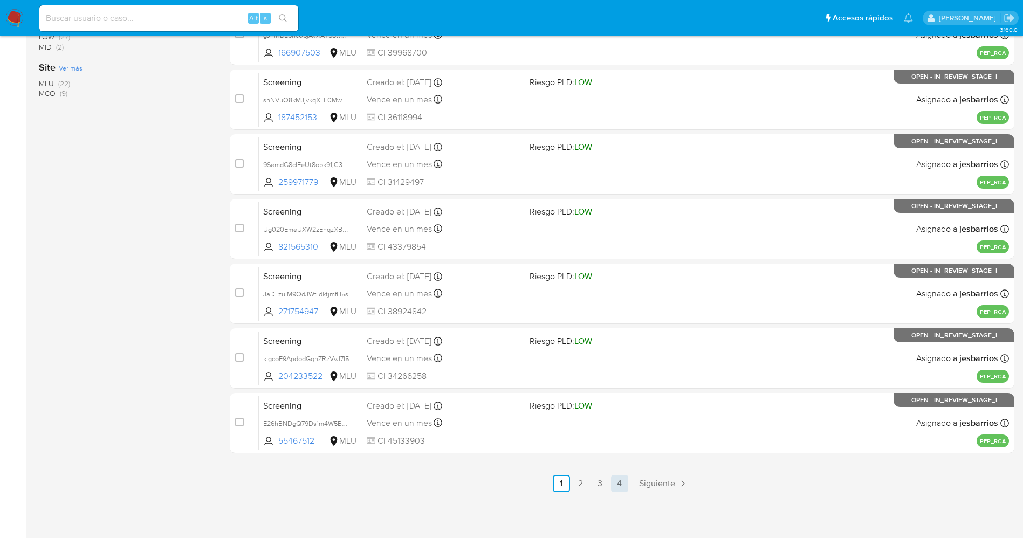
click at [617, 479] on link "4" at bounding box center [619, 483] width 17 height 17
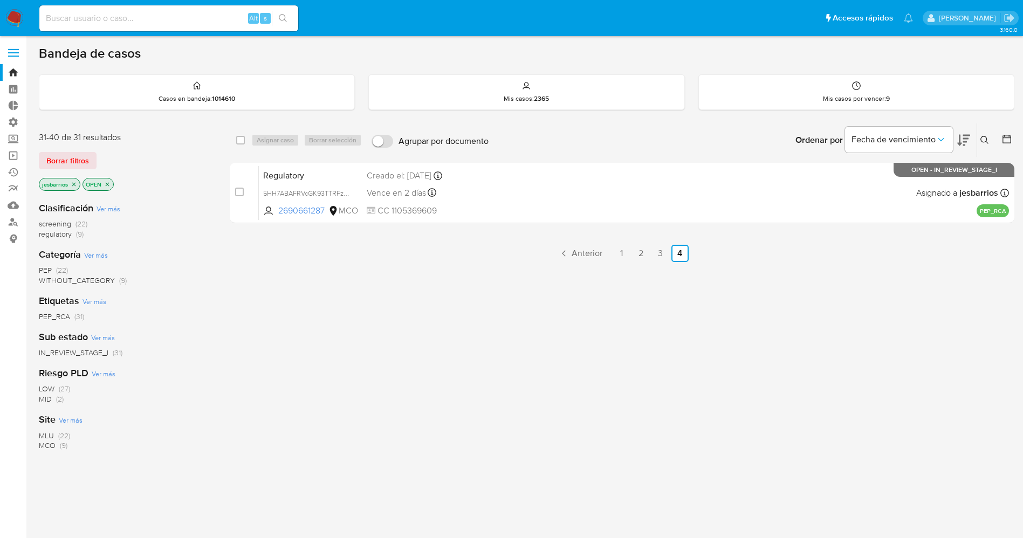
click at [72, 232] on span "regulatory" at bounding box center [55, 234] width 33 height 11
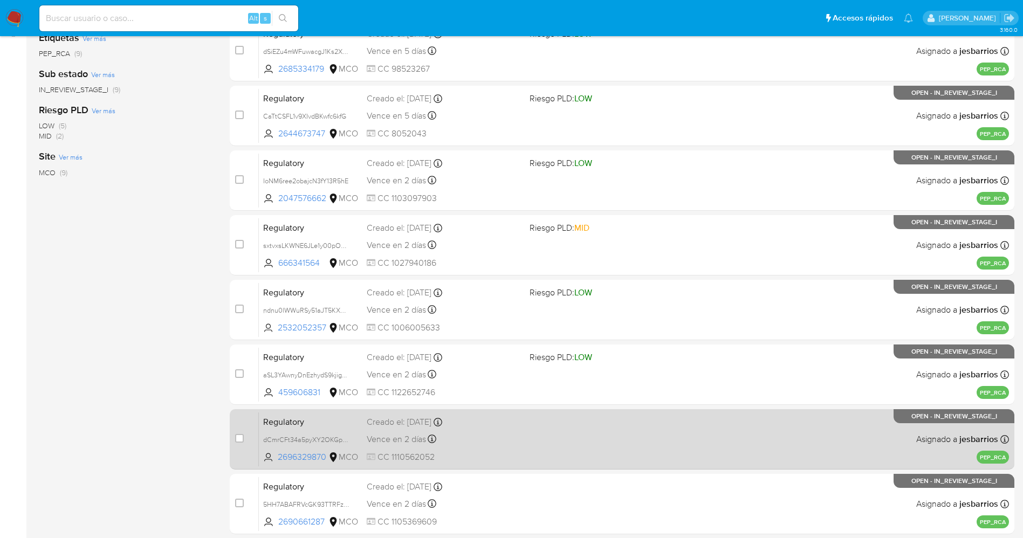
scroll to position [287, 0]
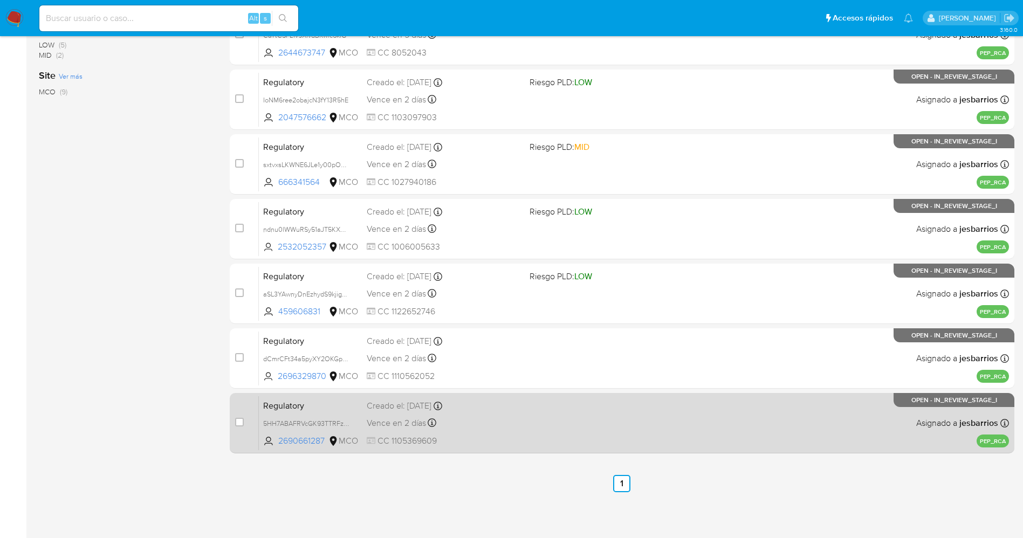
click at [531, 410] on div "Regulatory 5HH7ABAFRVcGK93TTRFzFstc 2690661287 MCO Creado el: 16/09/2025 Creado…" at bounding box center [634, 423] width 750 height 54
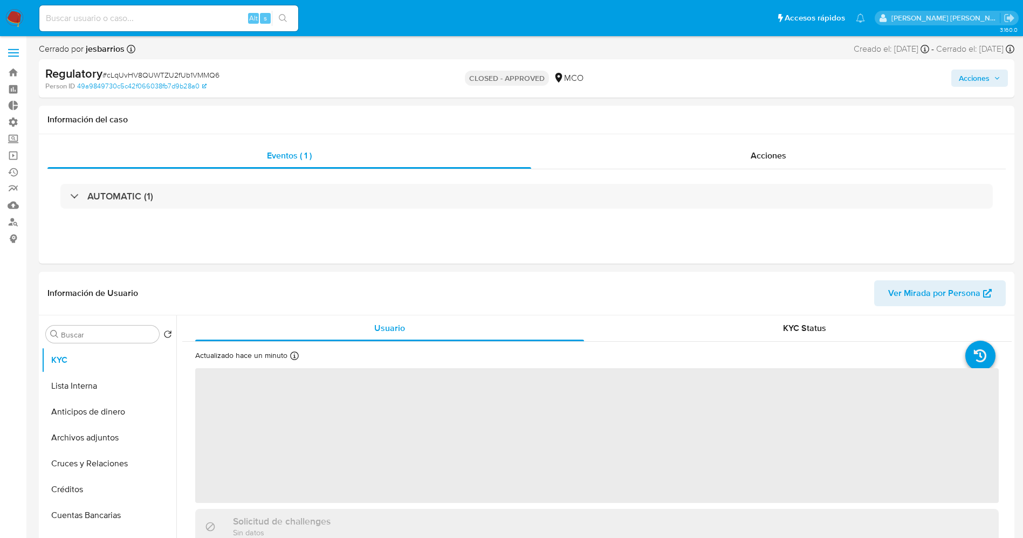
select select "10"
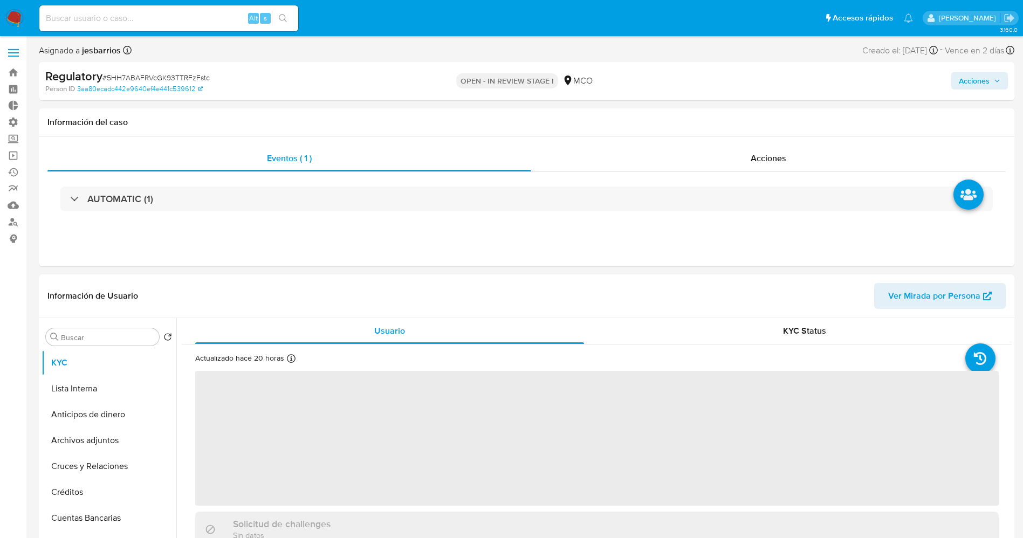
select select "10"
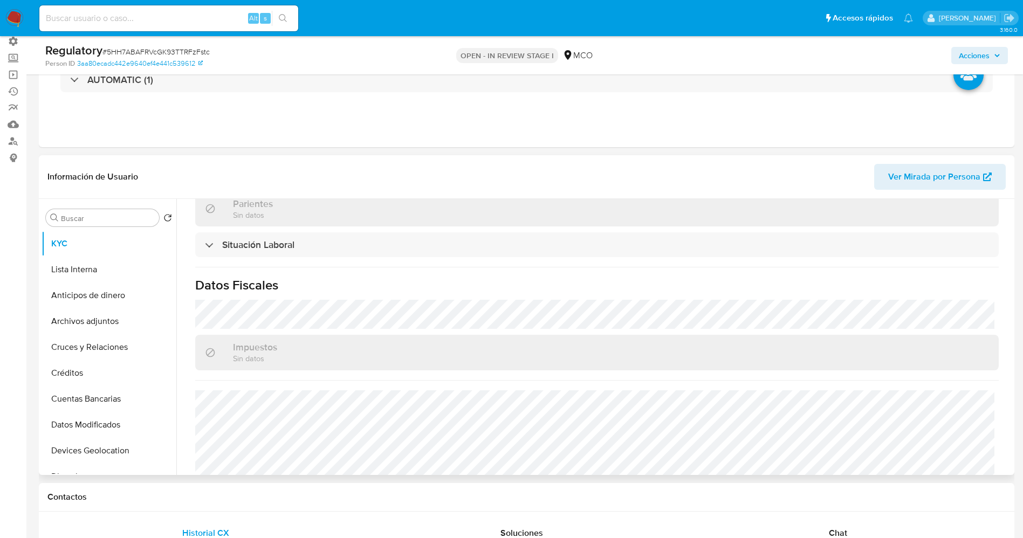
scroll to position [547, 0]
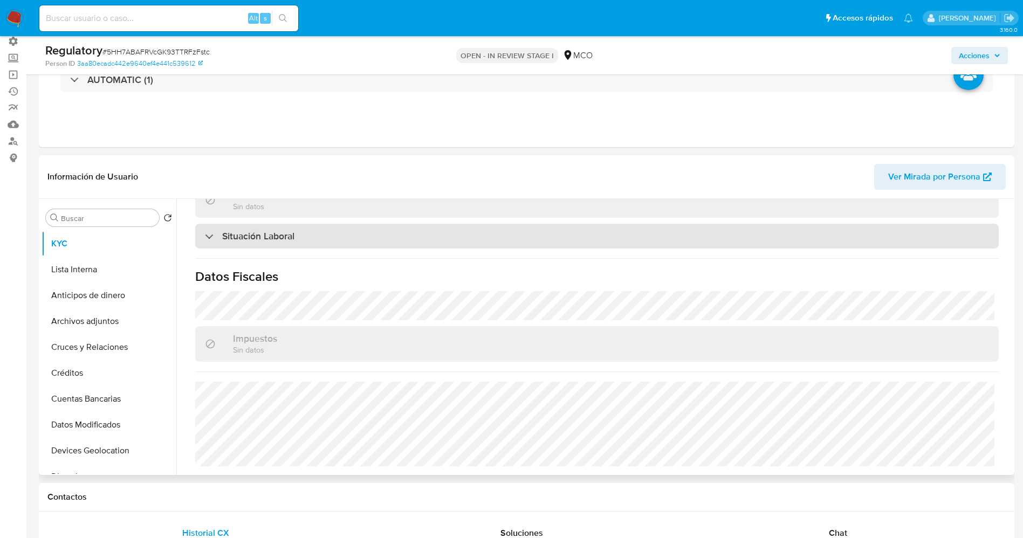
click at [251, 241] on h3 "Situación Laboral" at bounding box center [258, 236] width 72 height 12
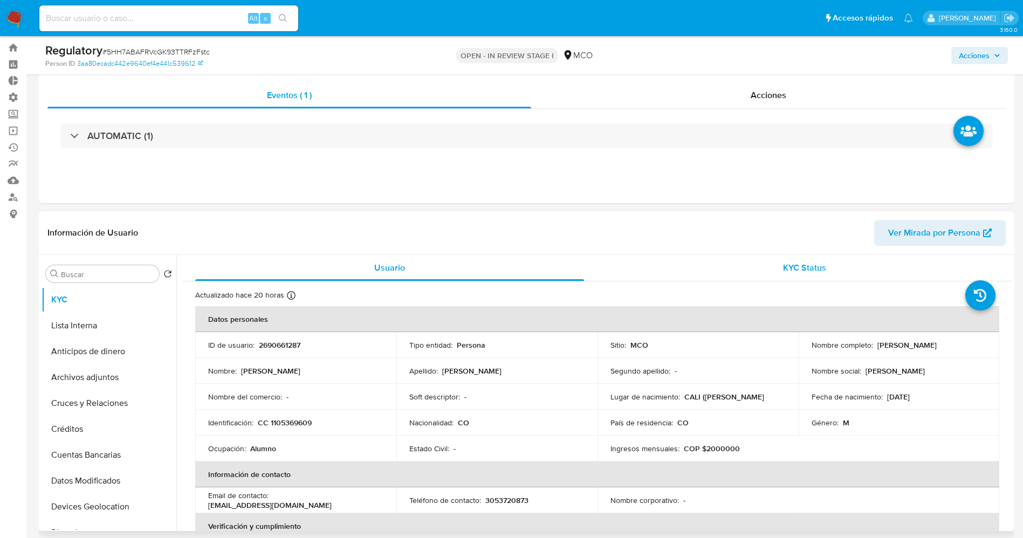
scroll to position [0, 0]
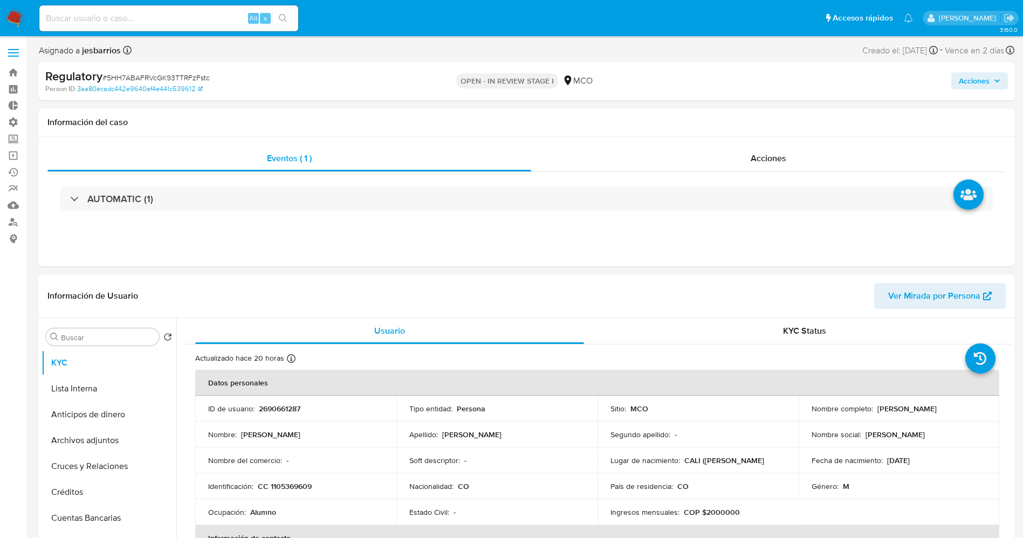
drag, startPoint x: 871, startPoint y: 411, endPoint x: 969, endPoint y: 411, distance: 97.6
click at [969, 411] on div "Nombre completo : [PERSON_NAME]" at bounding box center [899, 409] width 175 height 10
copy div "[PERSON_NAME]"
